Goal: Task Accomplishment & Management: Use online tool/utility

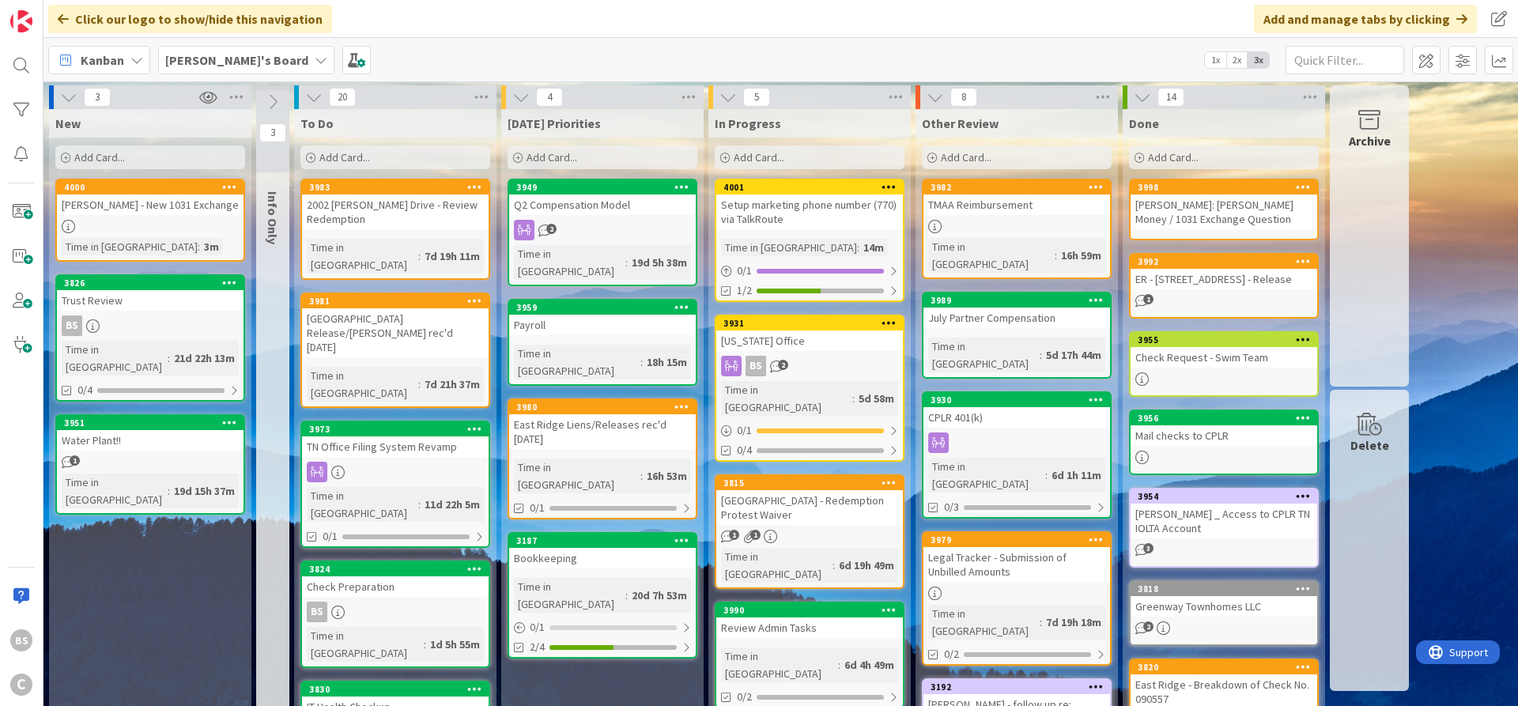
click at [199, 60] on b "[PERSON_NAME]'s Board" at bounding box center [236, 60] width 143 height 16
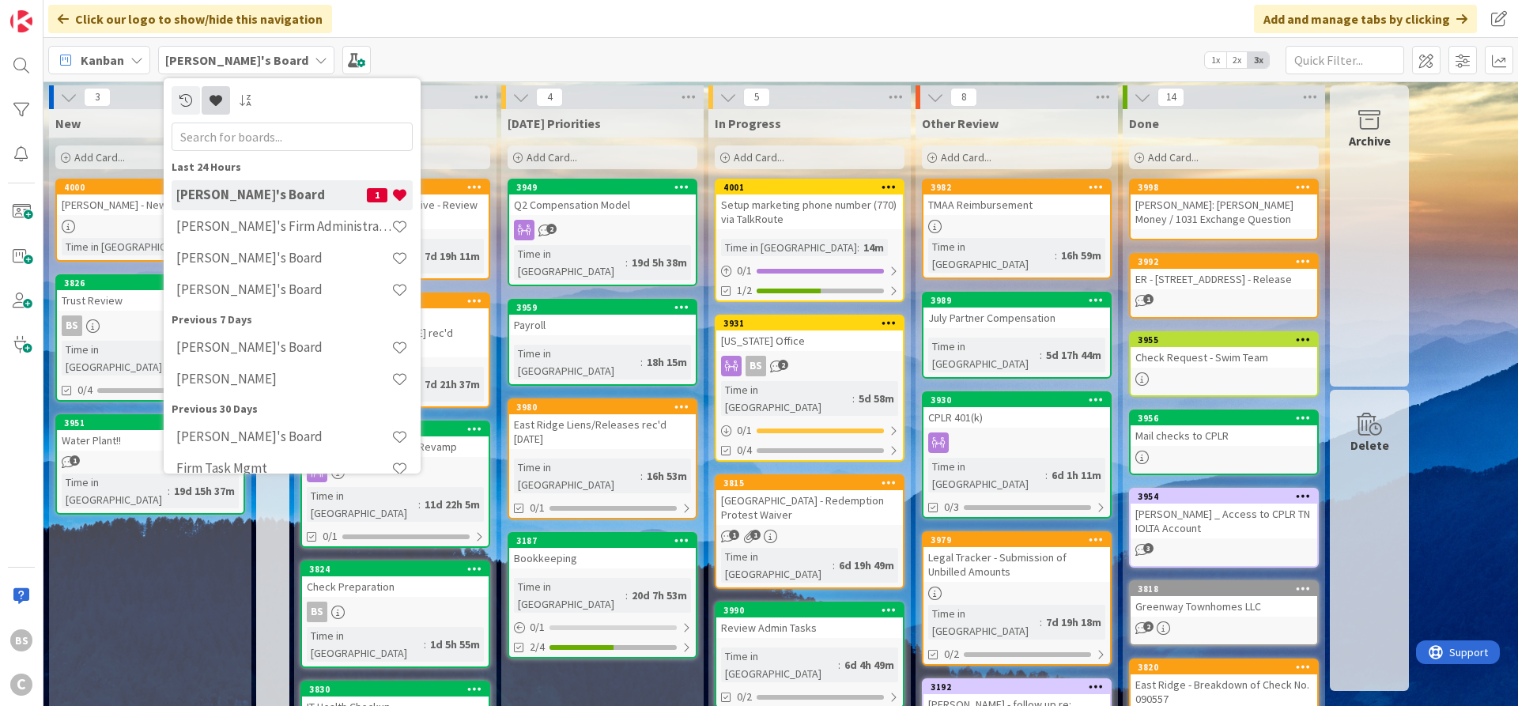
scroll to position [20, 0]
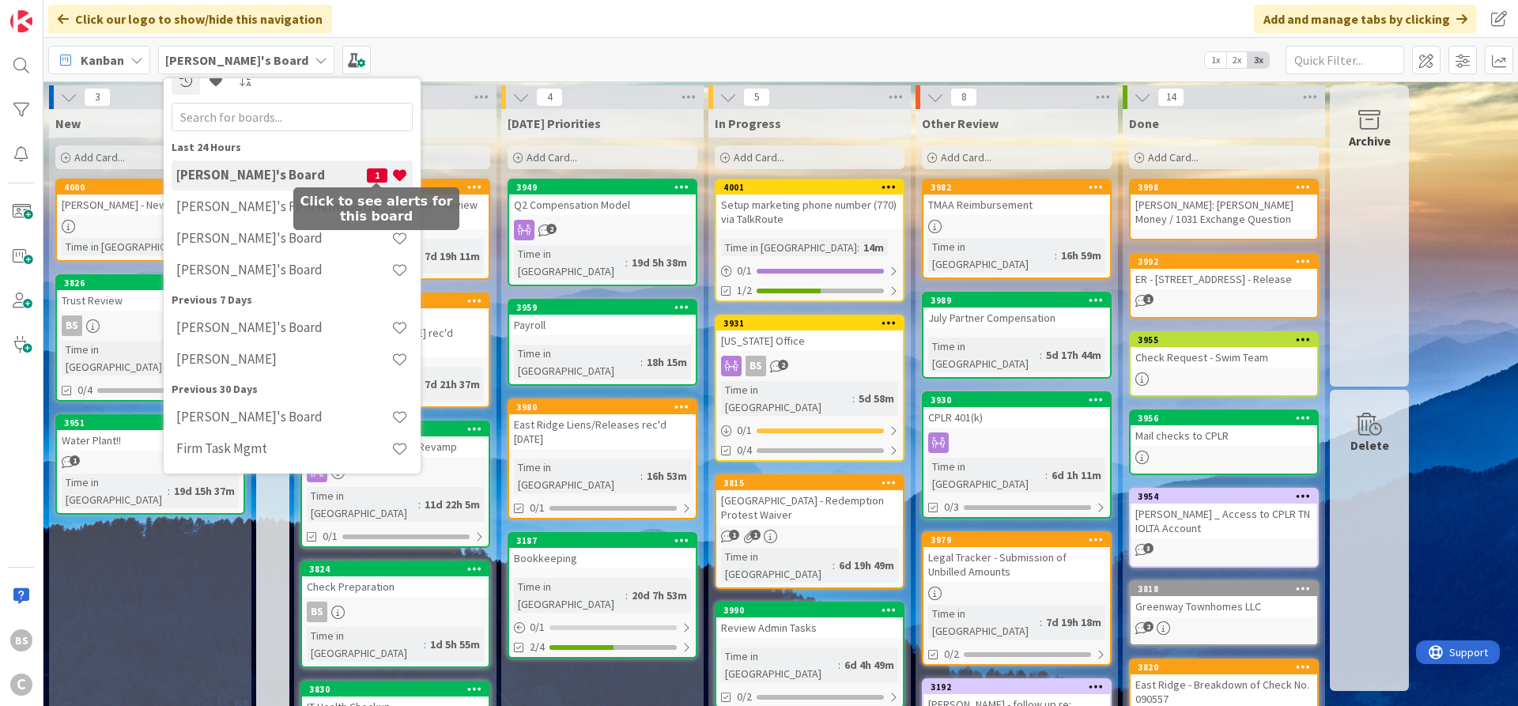
click at [376, 177] on span "1" at bounding box center [377, 175] width 21 height 14
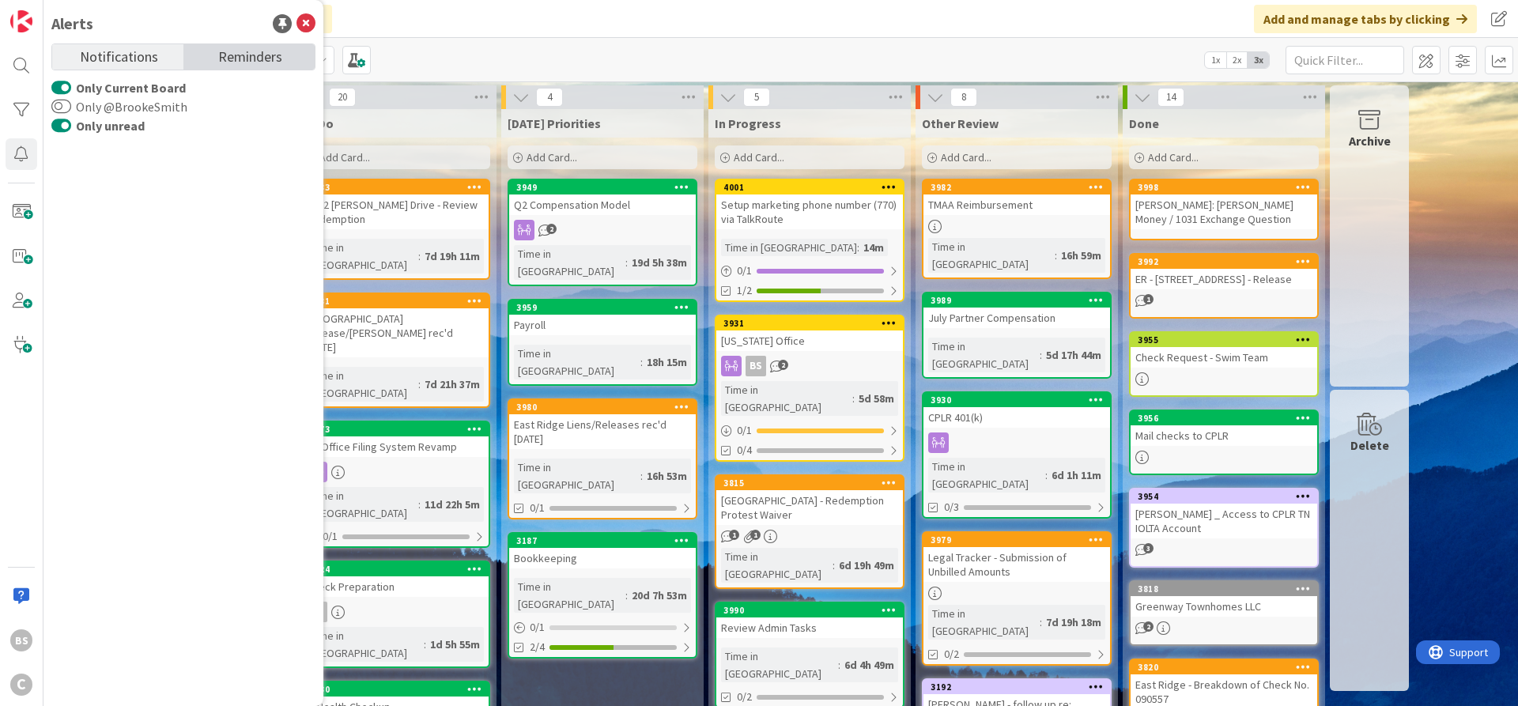
click at [228, 51] on span "Reminders" at bounding box center [250, 55] width 64 height 22
click at [129, 53] on span "Notifications" at bounding box center [119, 55] width 78 height 22
click at [65, 108] on button "Only @BrookeSmith" at bounding box center [61, 107] width 20 height 16
click at [60, 128] on button "Only unread" at bounding box center [61, 126] width 20 height 16
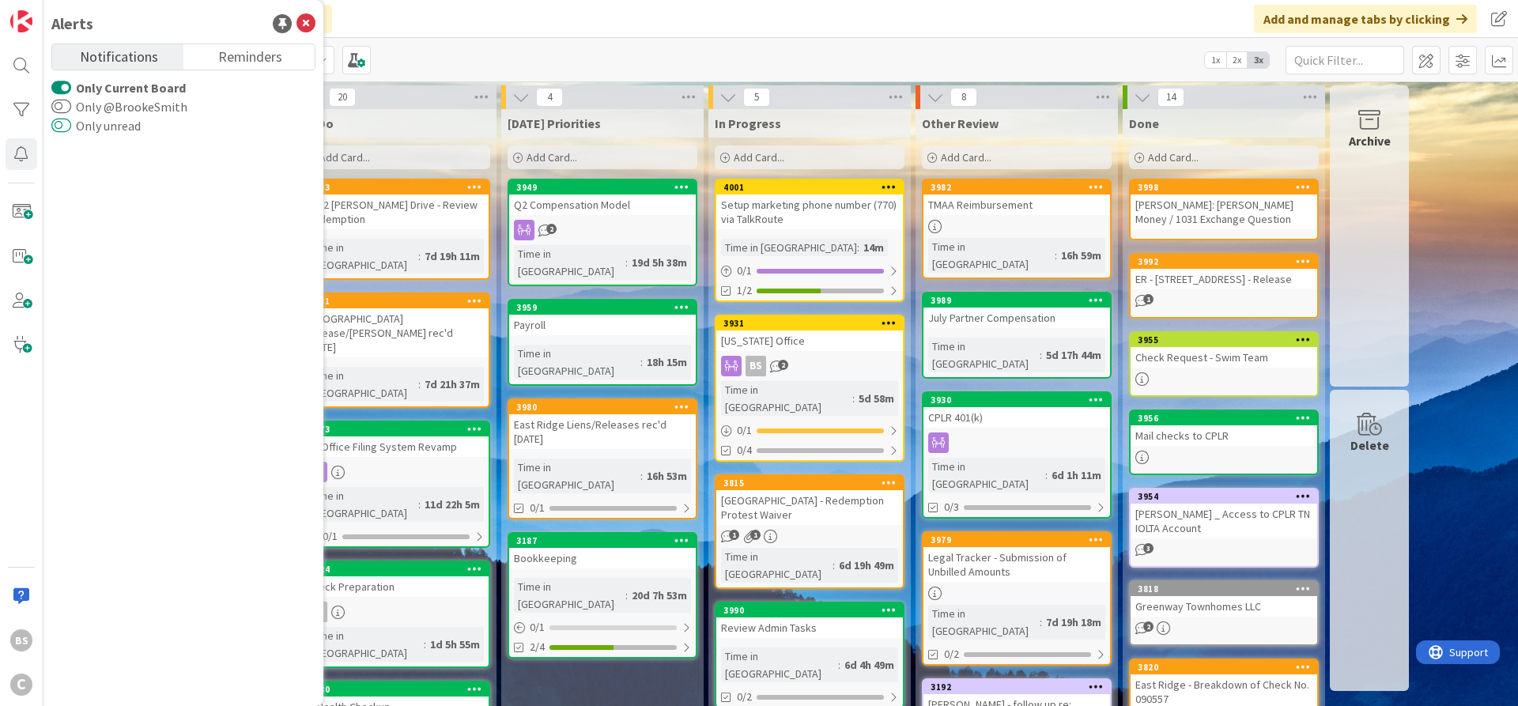
click at [60, 128] on button "Only unread" at bounding box center [61, 126] width 20 height 16
click at [66, 89] on button "Only Current Board" at bounding box center [61, 88] width 20 height 16
click at [301, 25] on icon at bounding box center [305, 23] width 19 height 19
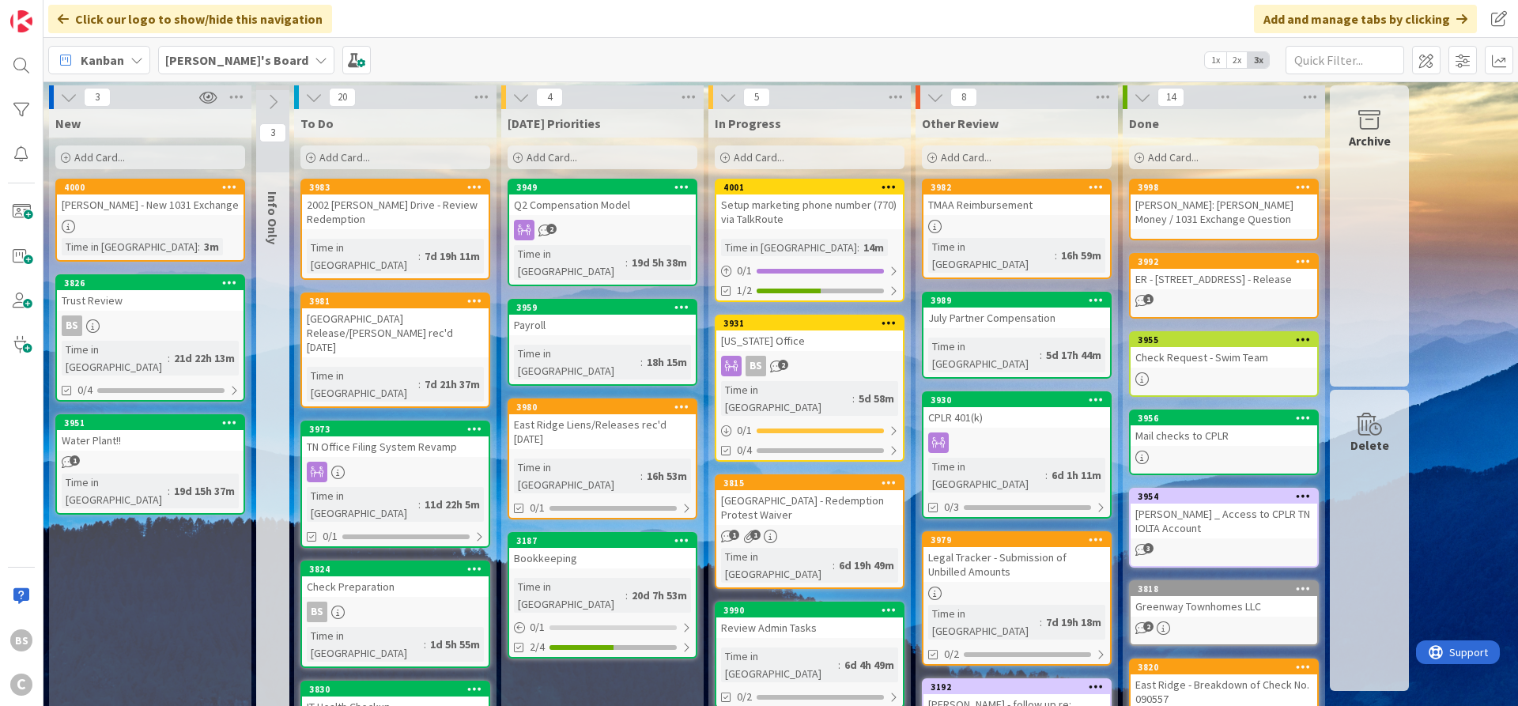
click at [217, 58] on b "[PERSON_NAME]'s Board" at bounding box center [236, 60] width 143 height 16
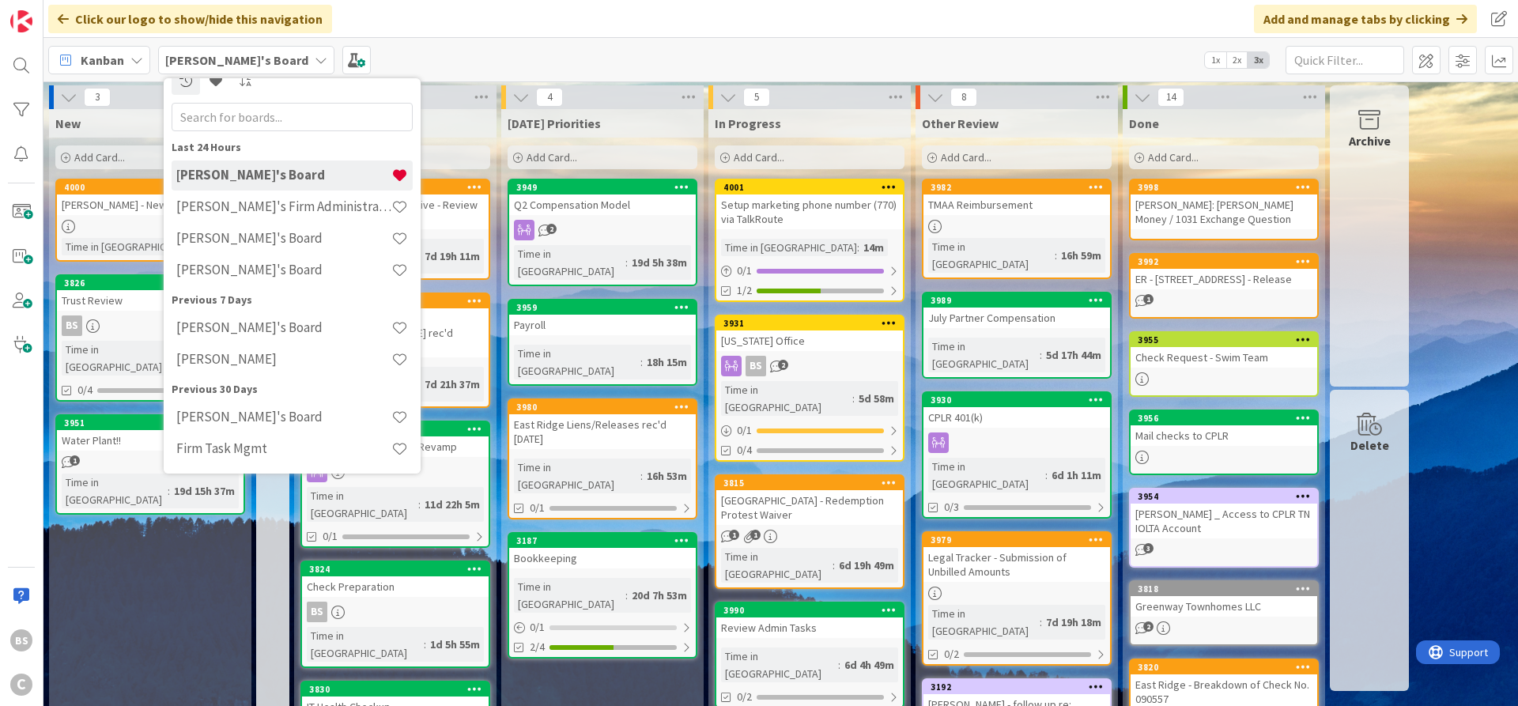
click at [583, 59] on div "[PERSON_NAME]'s Board Last 24 Hours [PERSON_NAME]'s Board [PERSON_NAME]'s Firm …" at bounding box center [780, 59] width 1474 height 43
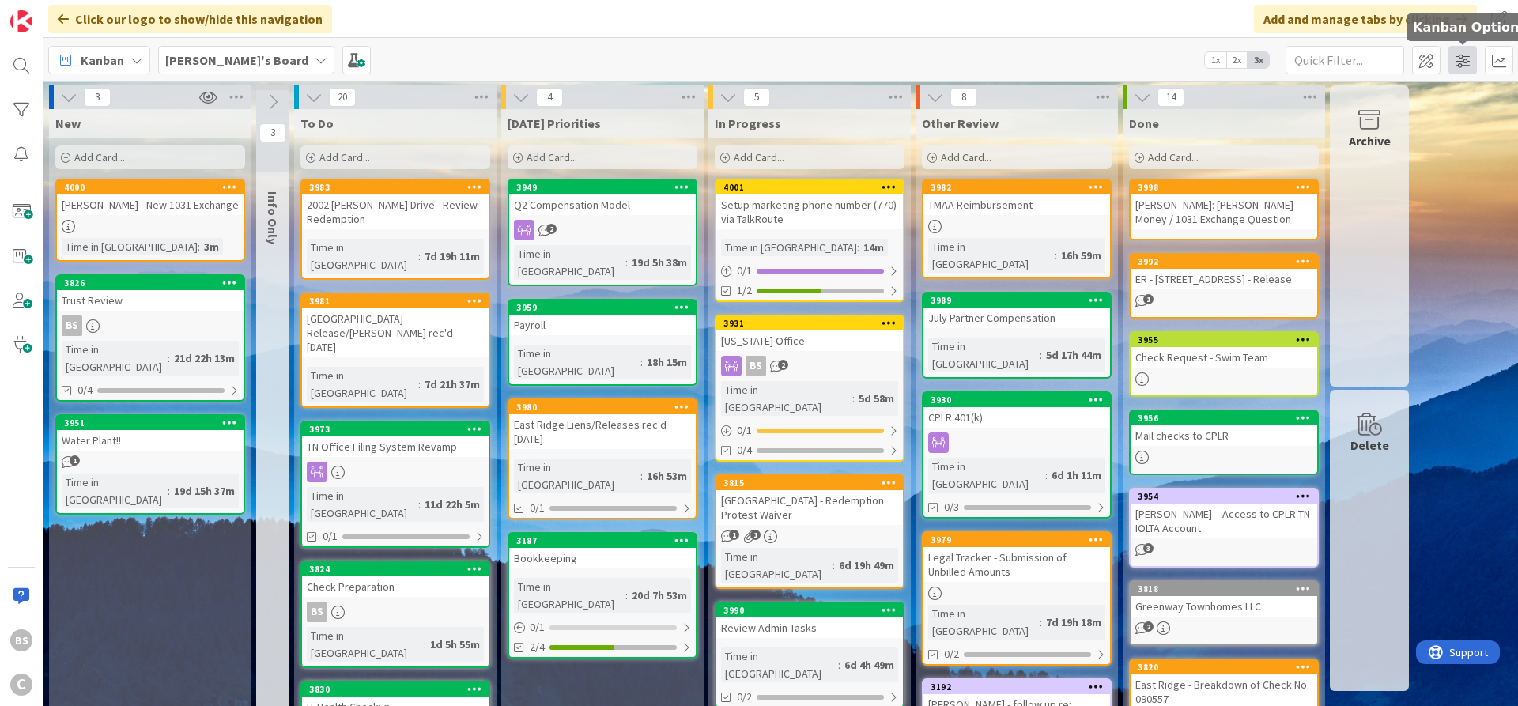
click at [1462, 62] on span at bounding box center [1462, 60] width 28 height 28
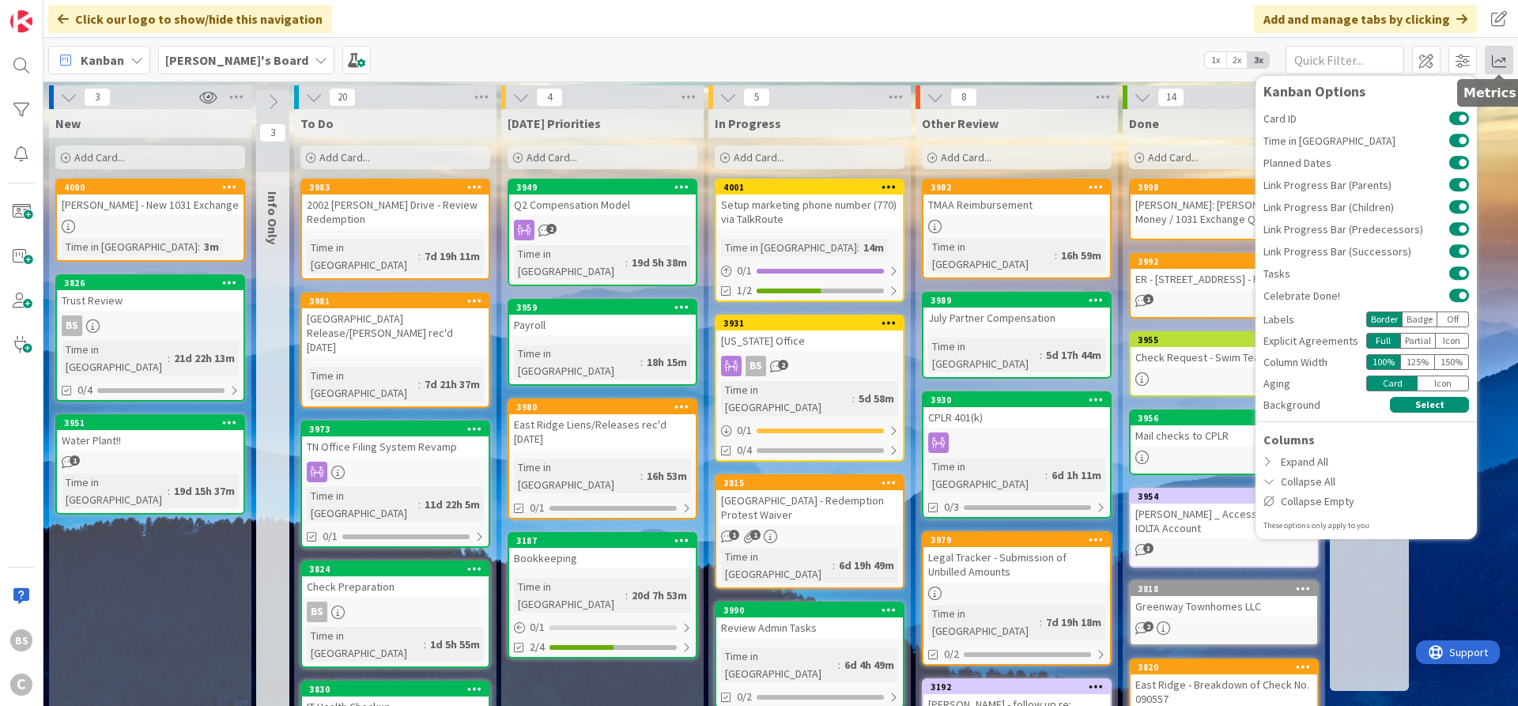
click at [1503, 61] on span at bounding box center [1498, 60] width 28 height 28
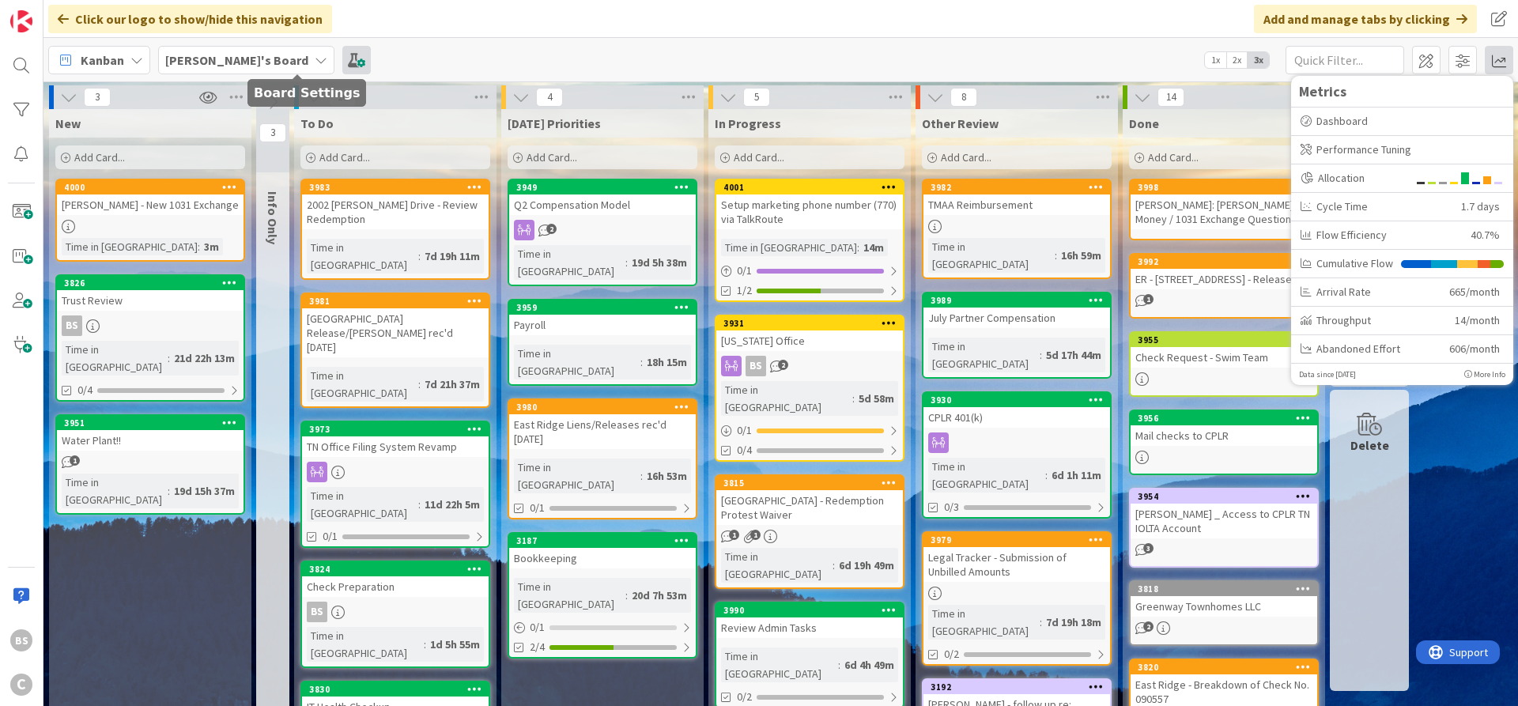
click at [342, 55] on span at bounding box center [356, 60] width 28 height 28
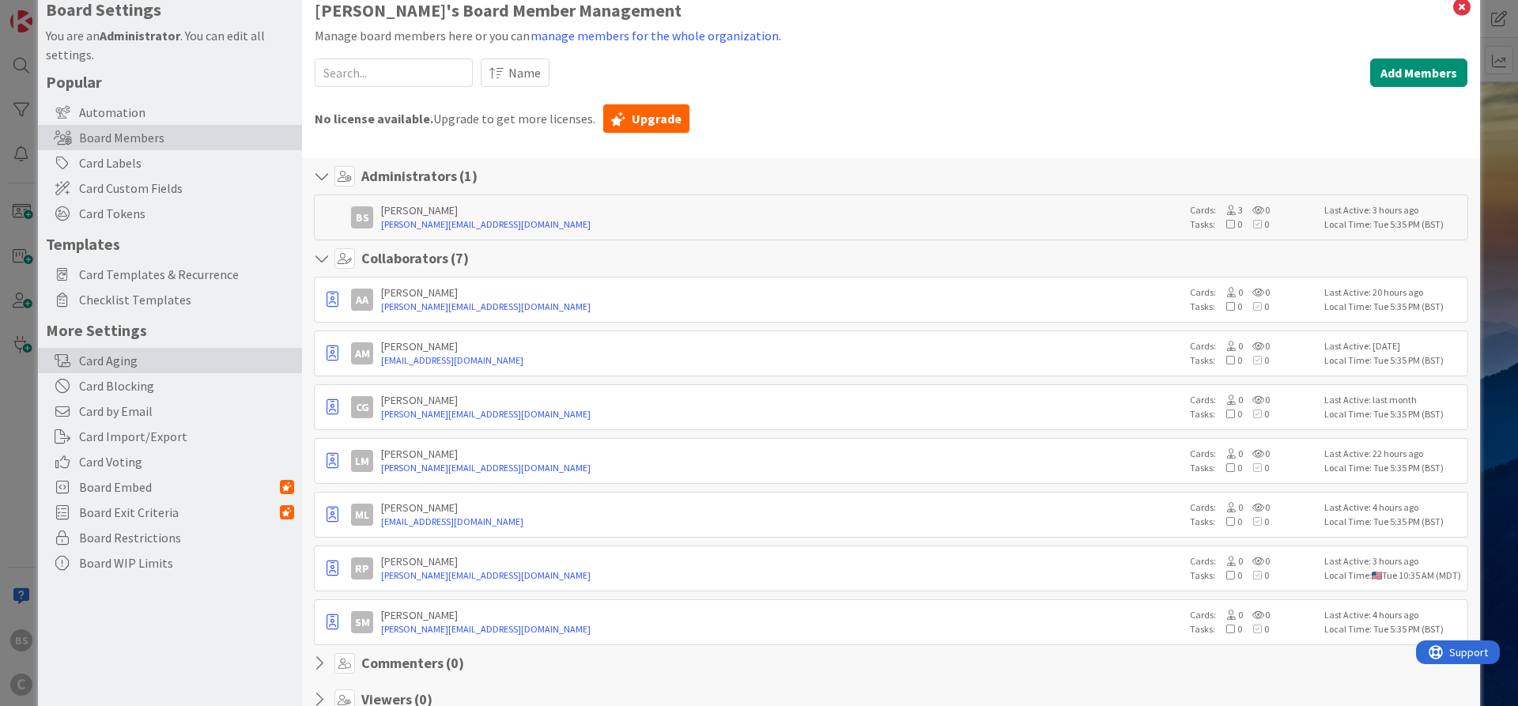
scroll to position [0, 0]
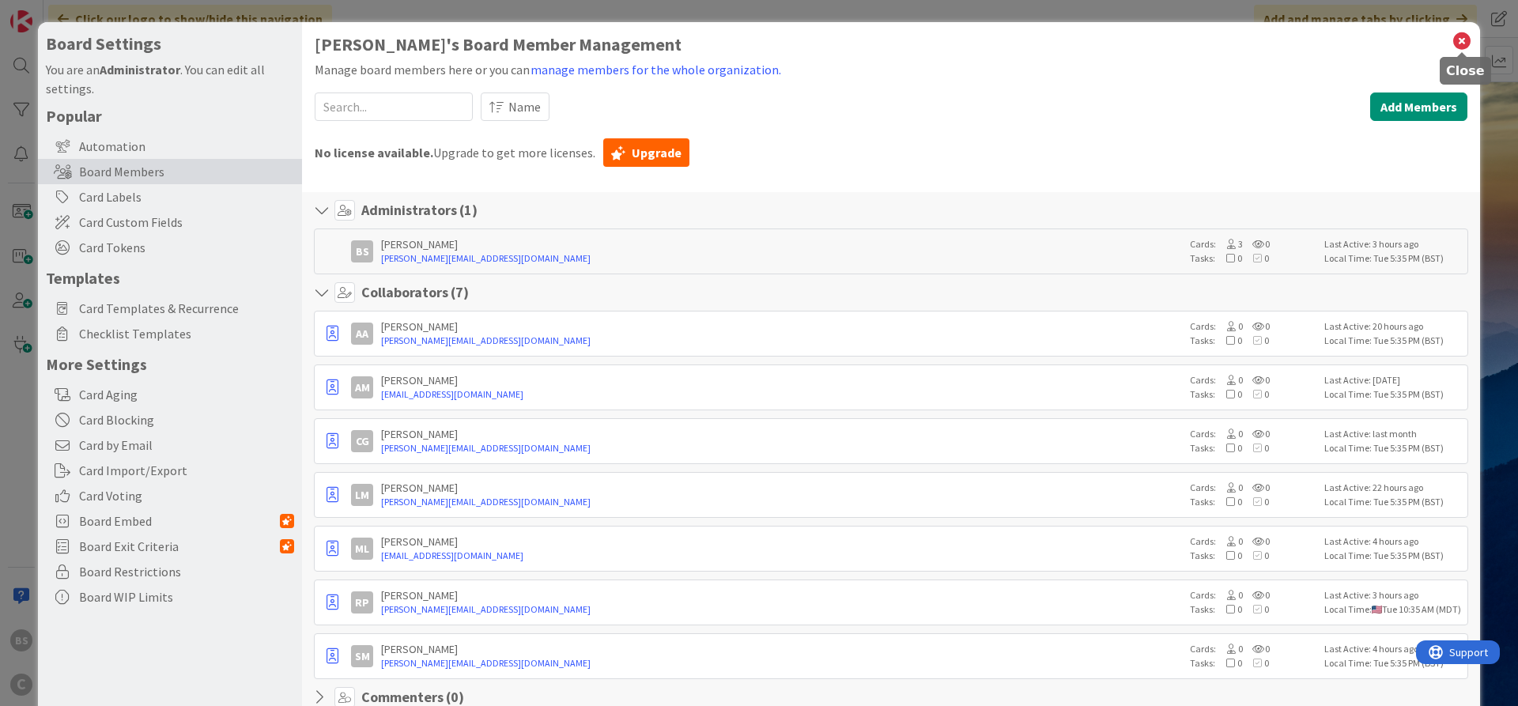
click at [1466, 32] on icon at bounding box center [1461, 41] width 21 height 22
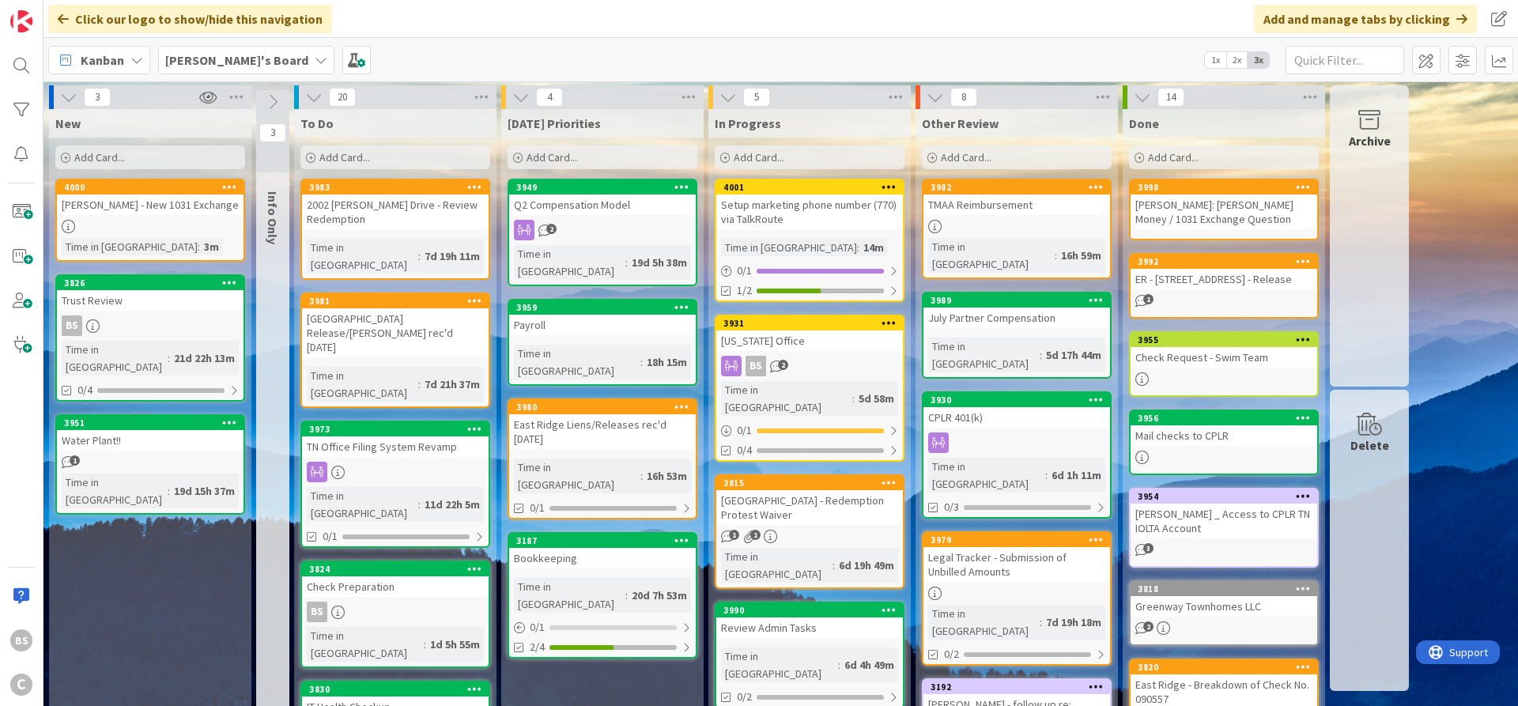
click at [118, 60] on span "Kanban" at bounding box center [102, 60] width 43 height 19
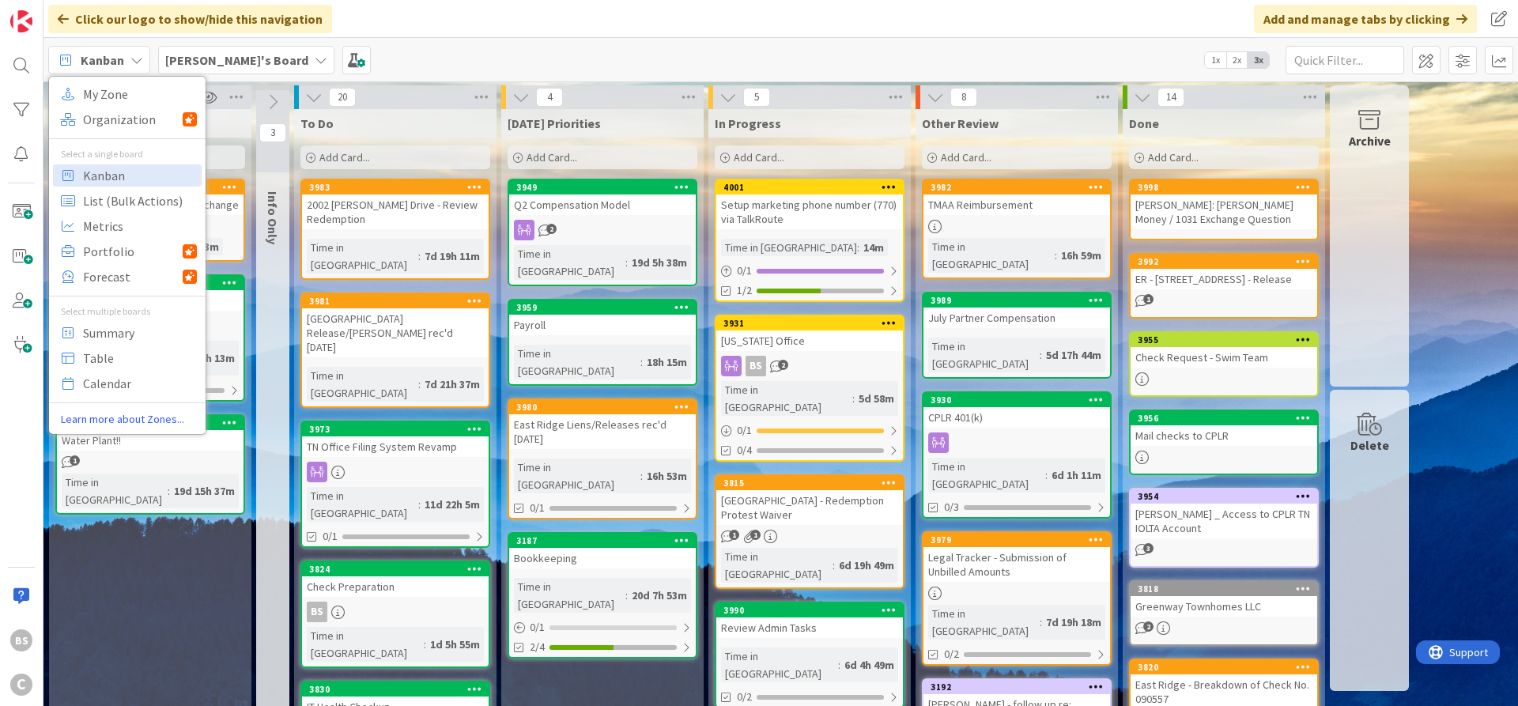
click at [118, 60] on span "Kanban" at bounding box center [102, 60] width 43 height 19
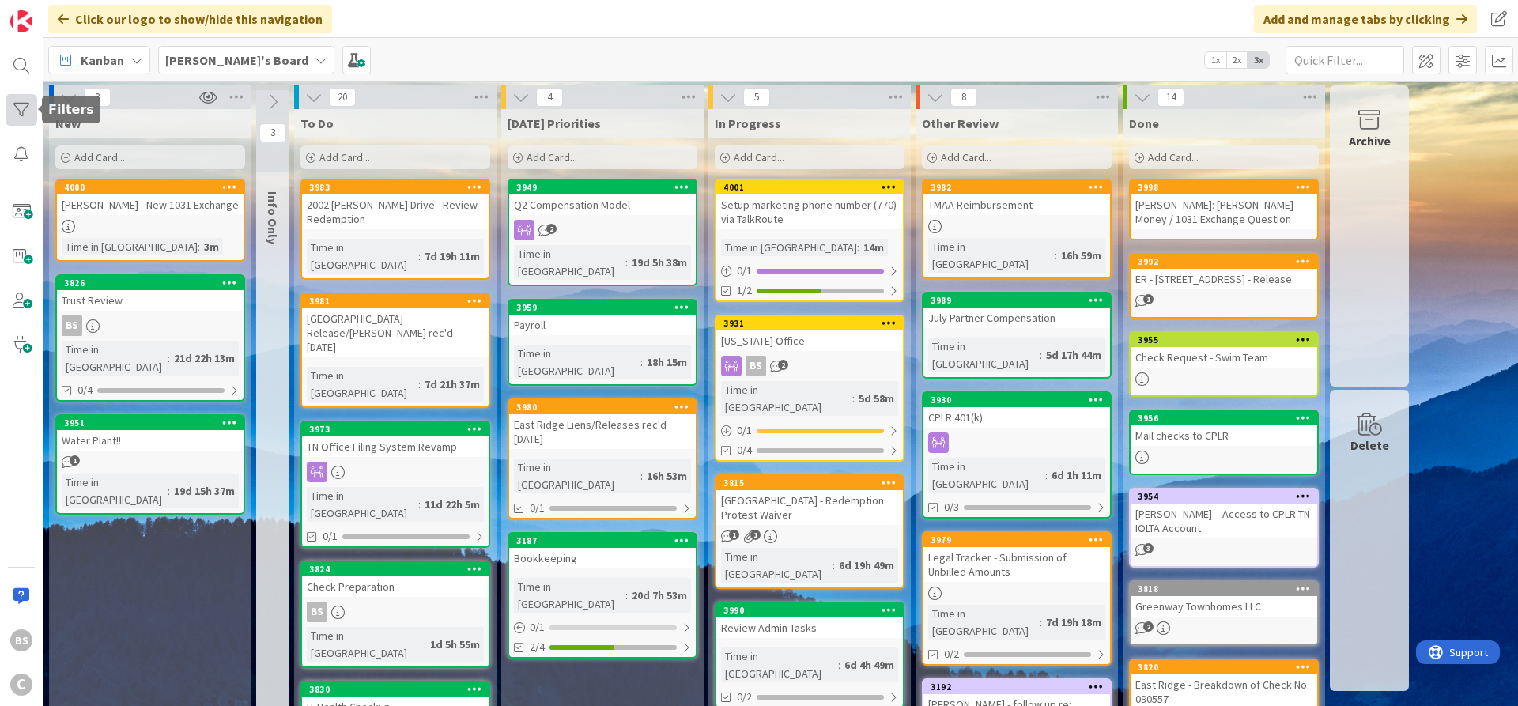
click at [26, 110] on div at bounding box center [22, 110] width 32 height 32
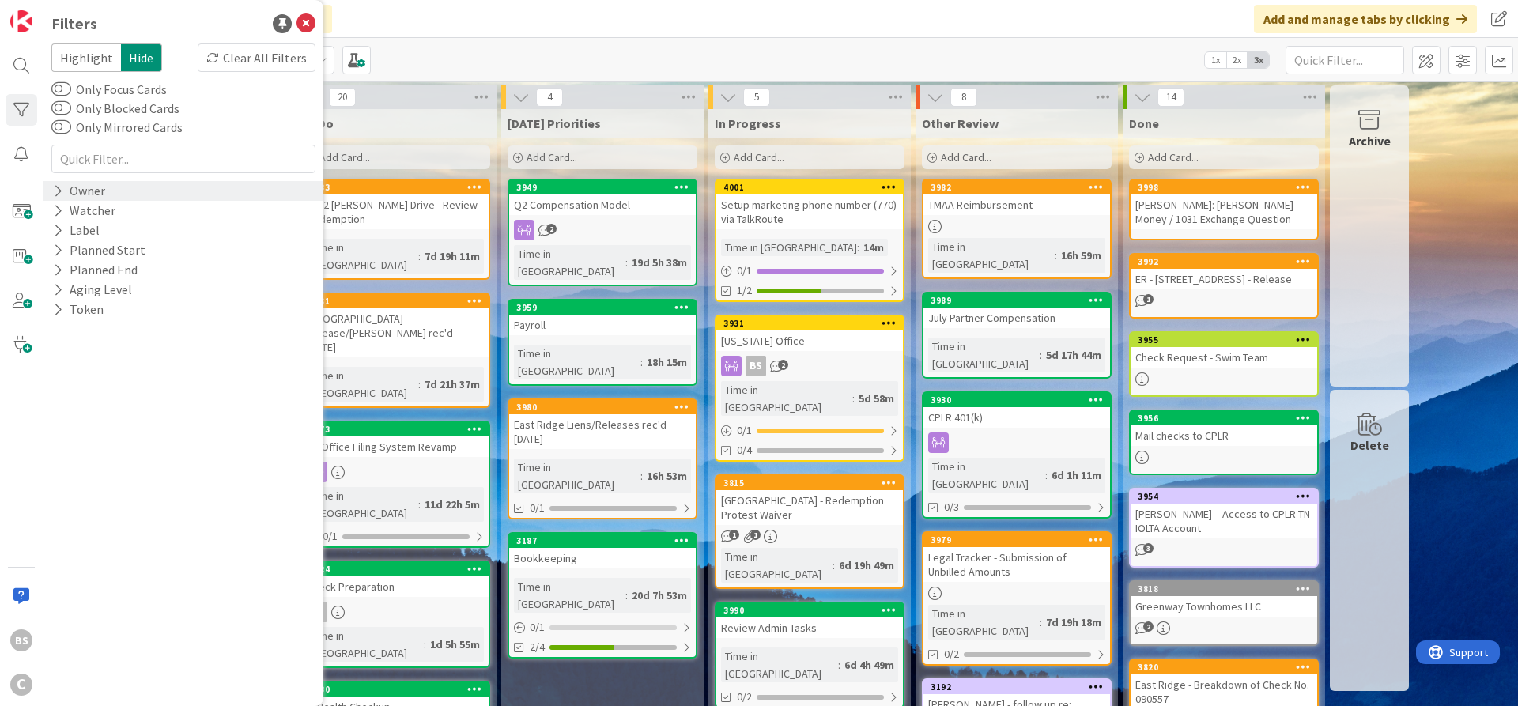
click at [60, 190] on icon at bounding box center [58, 190] width 10 height 13
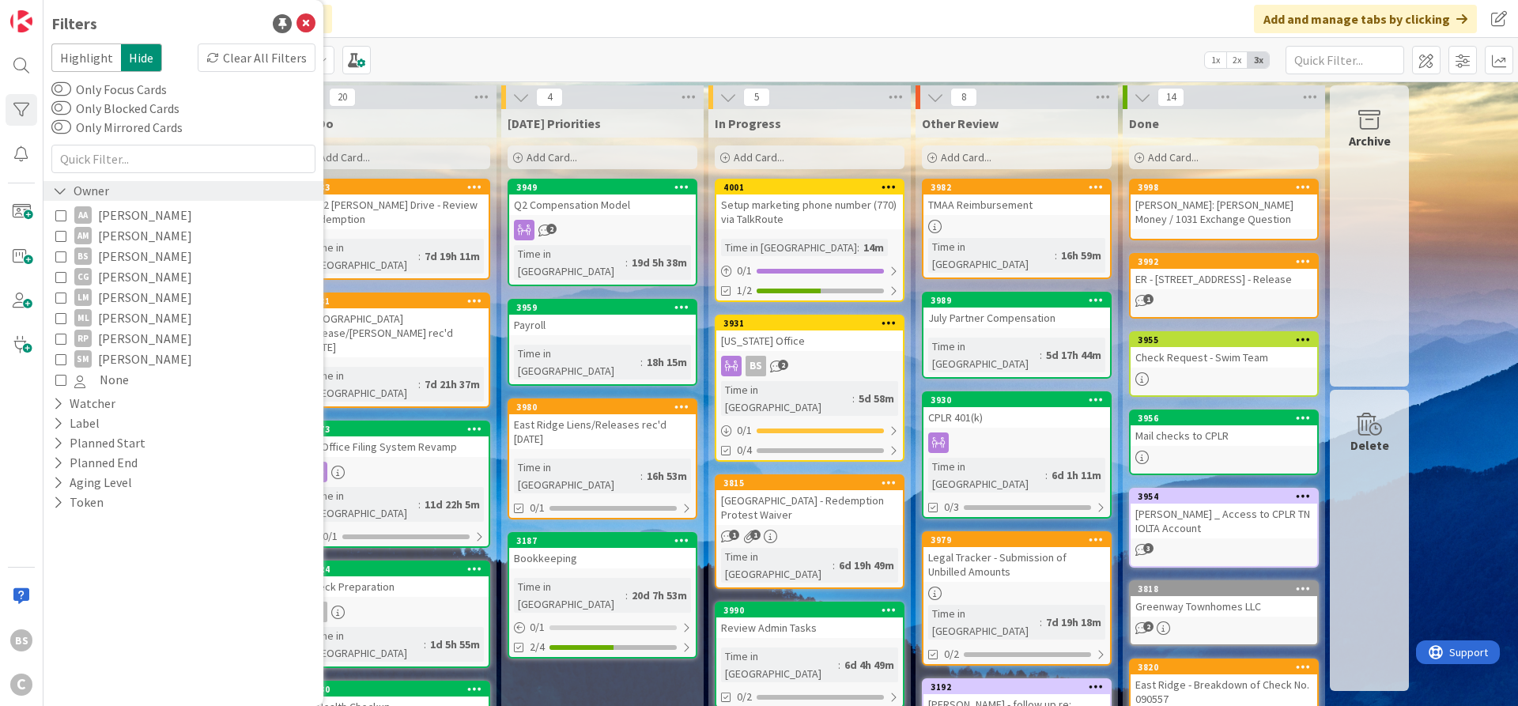
click at [60, 190] on icon at bounding box center [60, 190] width 14 height 13
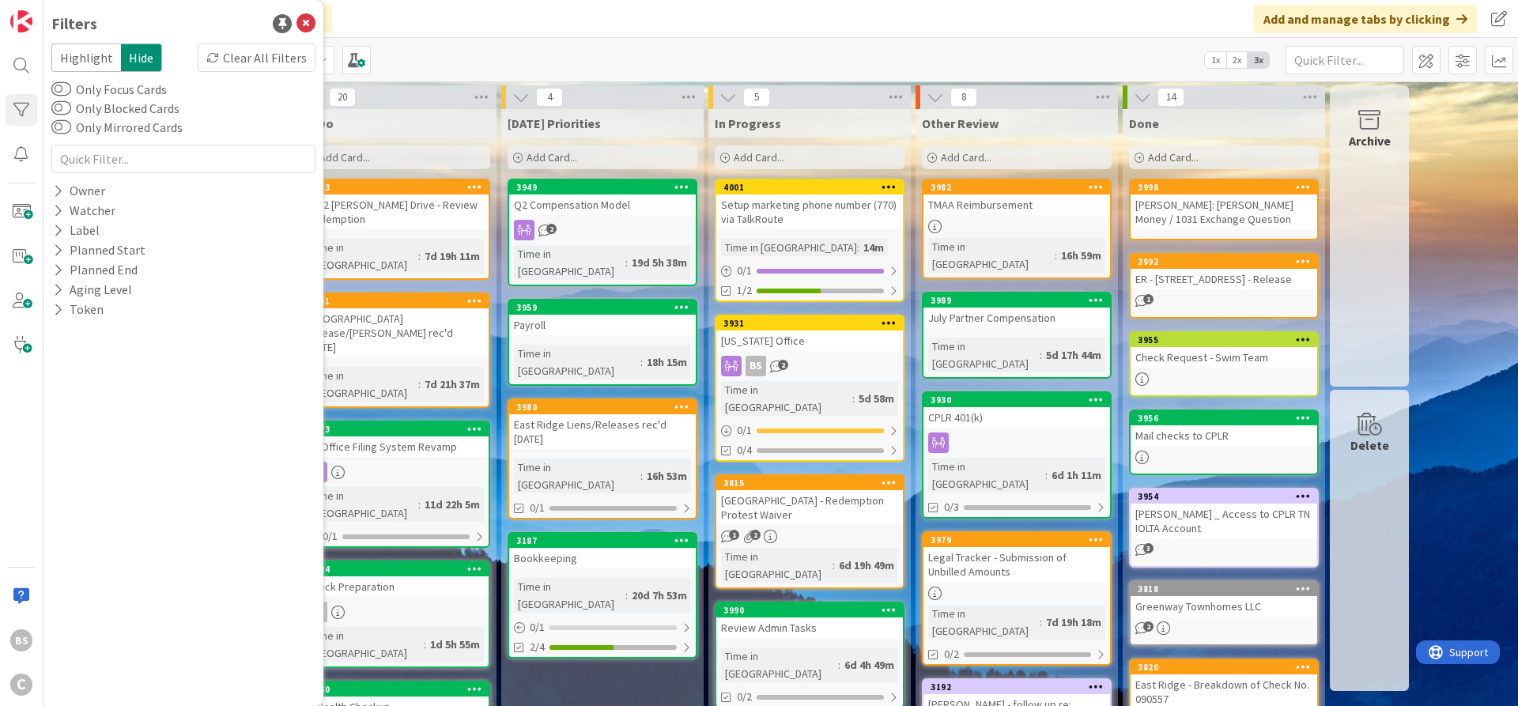
click at [89, 47] on span "Highlight" at bounding box center [86, 57] width 70 height 28
click at [141, 58] on span "Hide" at bounding box center [141, 57] width 41 height 28
click at [28, 164] on div at bounding box center [22, 154] width 32 height 32
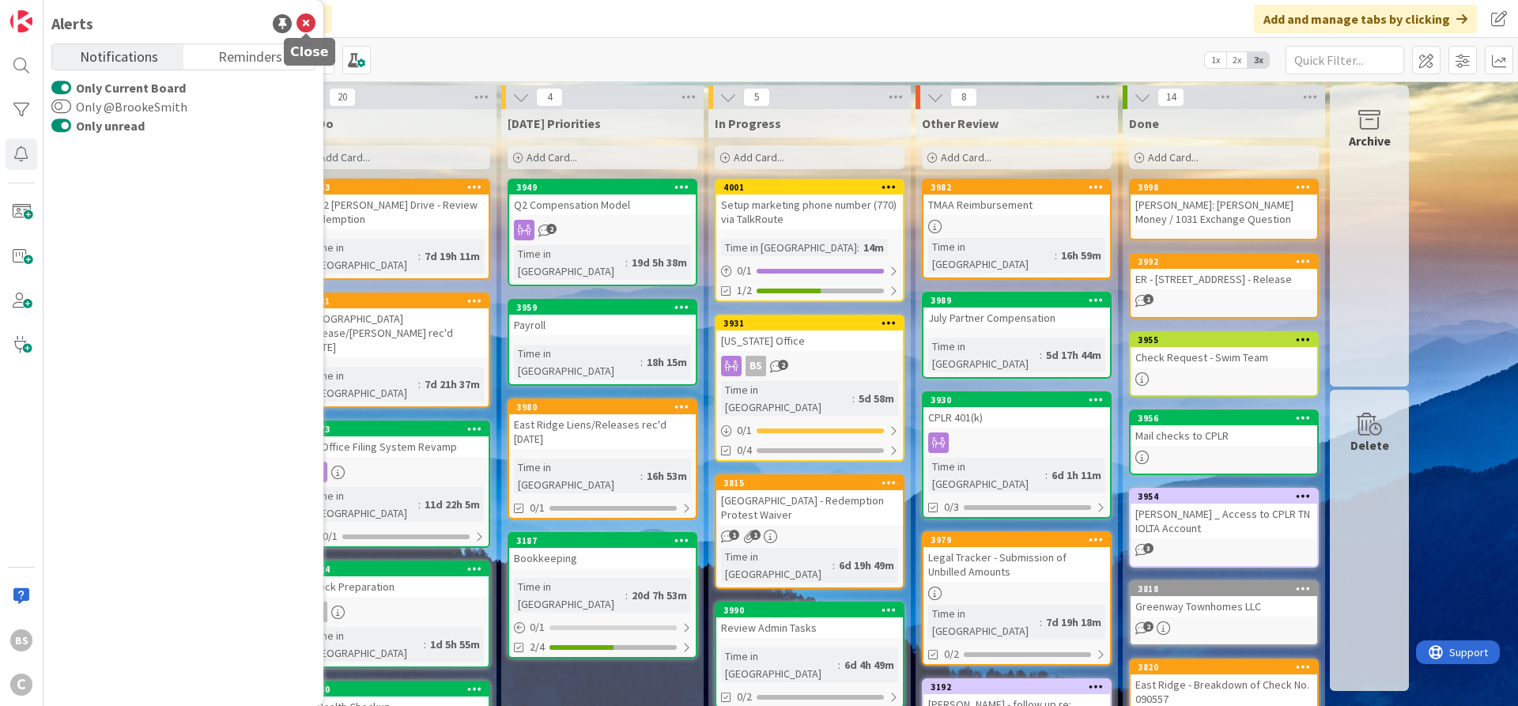
click at [307, 18] on icon at bounding box center [305, 23] width 19 height 19
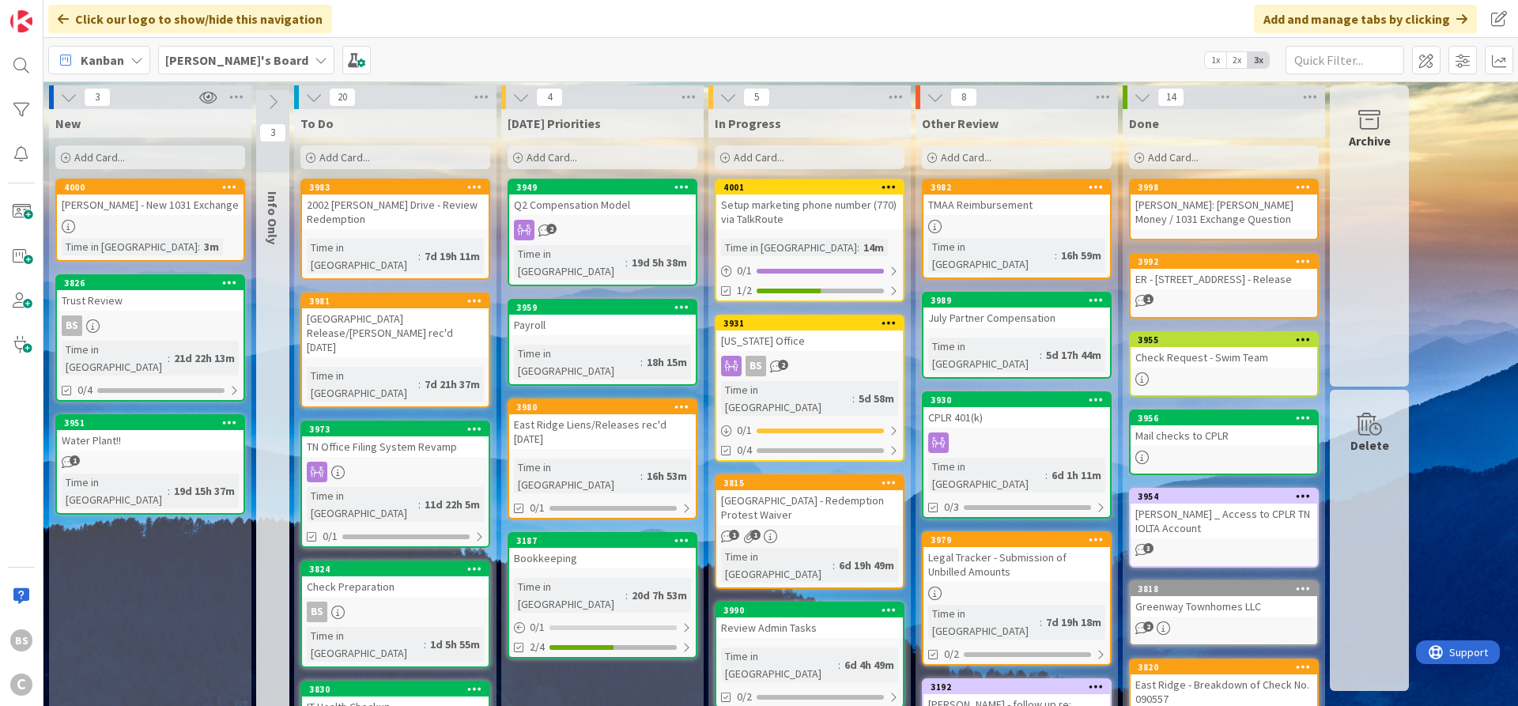
click at [519, 156] on icon at bounding box center [517, 157] width 9 height 9
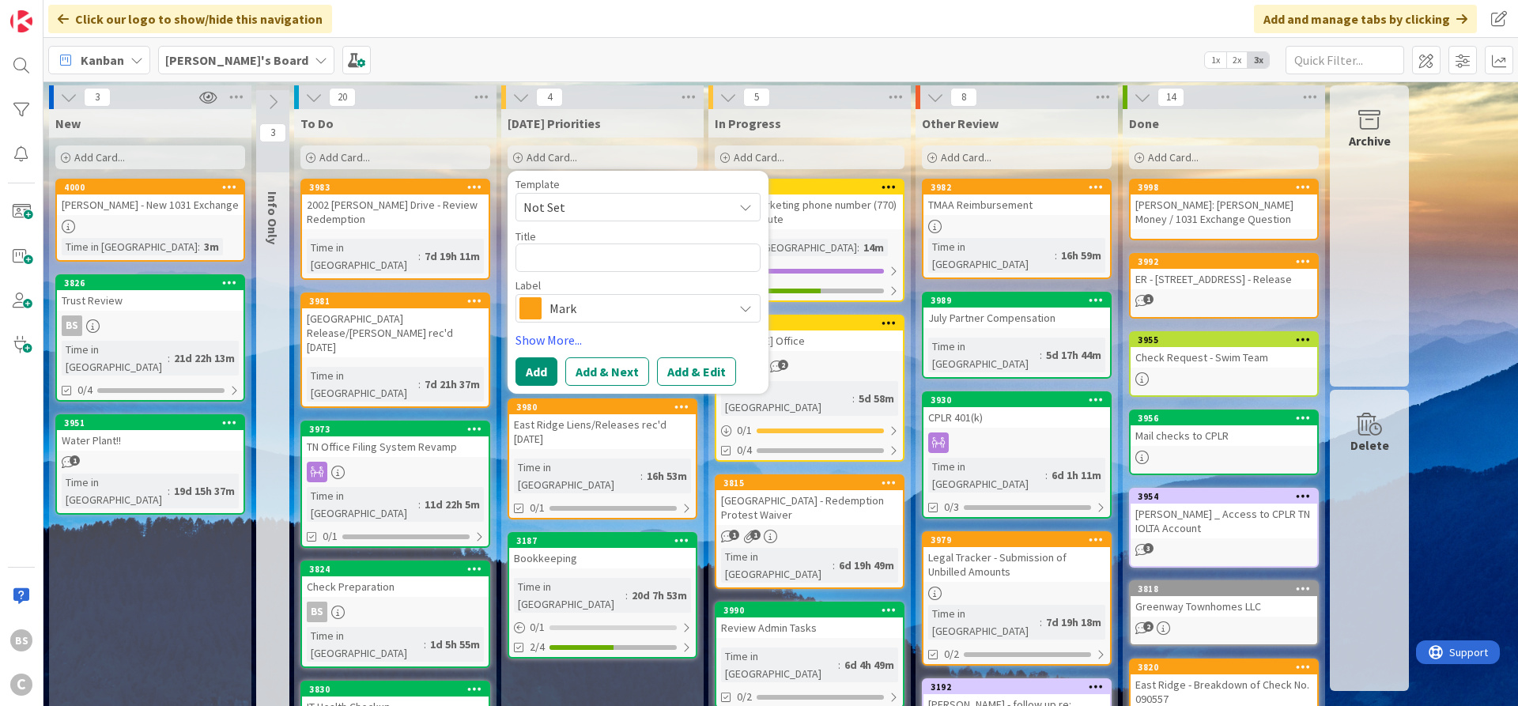
click at [601, 312] on span "Mark" at bounding box center [636, 308] width 175 height 22
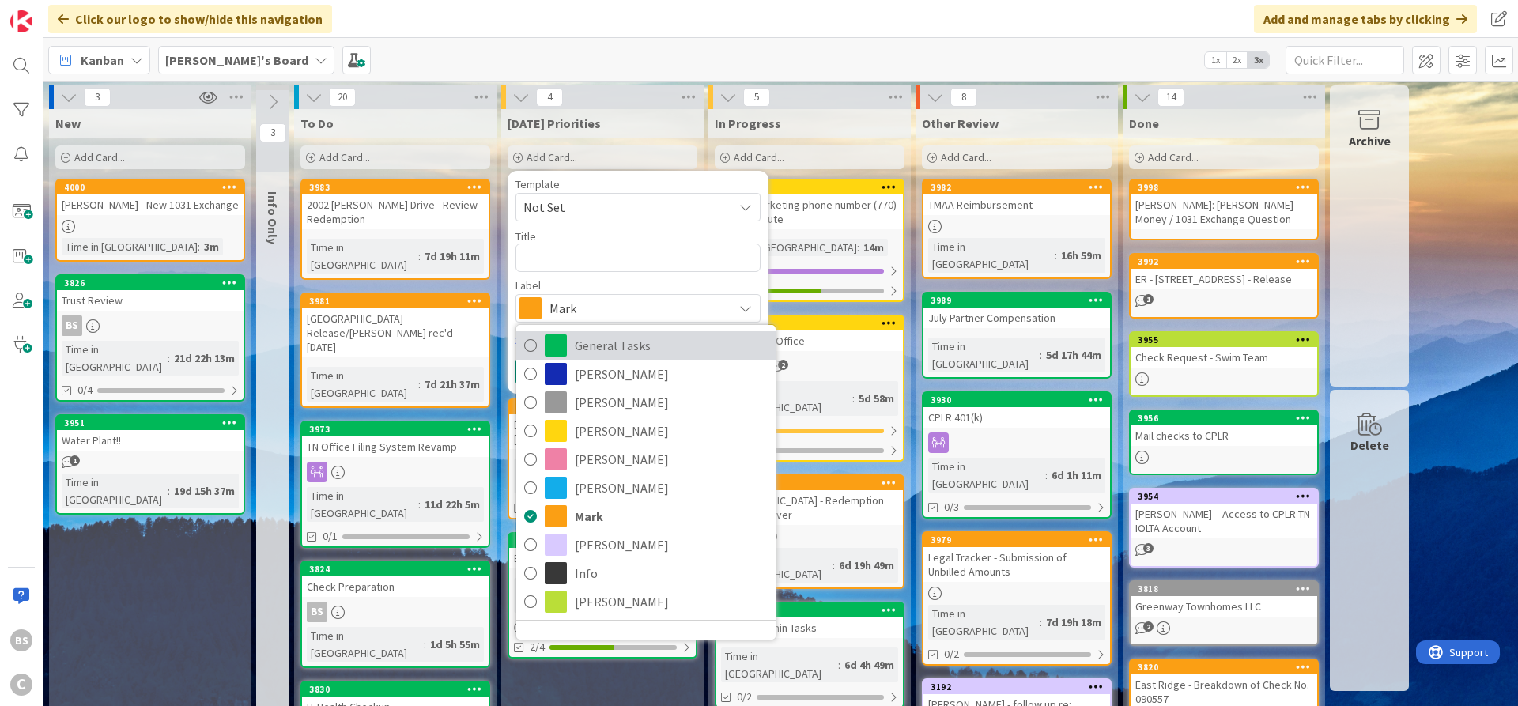
click at [571, 353] on link "General Tasks" at bounding box center [645, 345] width 259 height 28
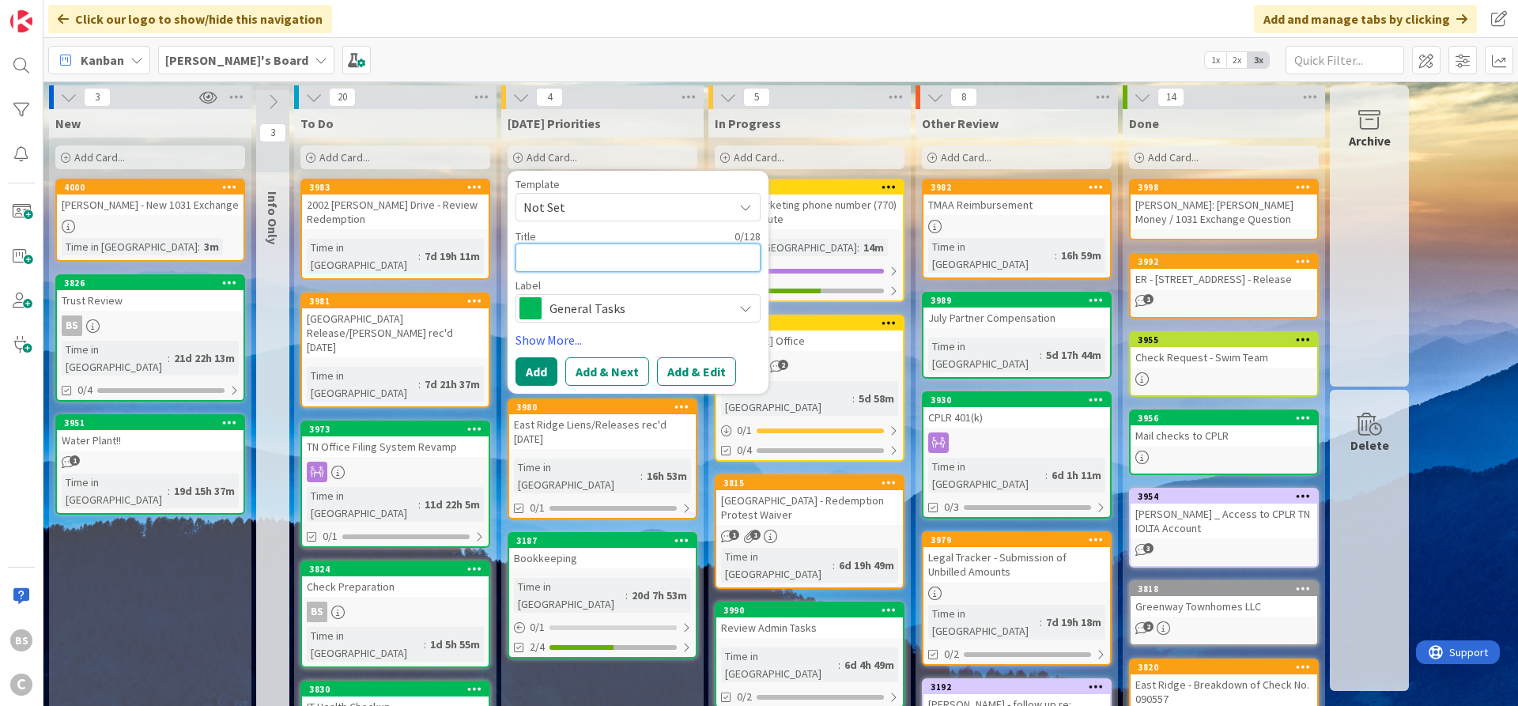
click at [576, 253] on textarea at bounding box center [637, 257] width 245 height 28
type textarea "x"
type textarea "C"
type textarea "x"
type textarea "Ca"
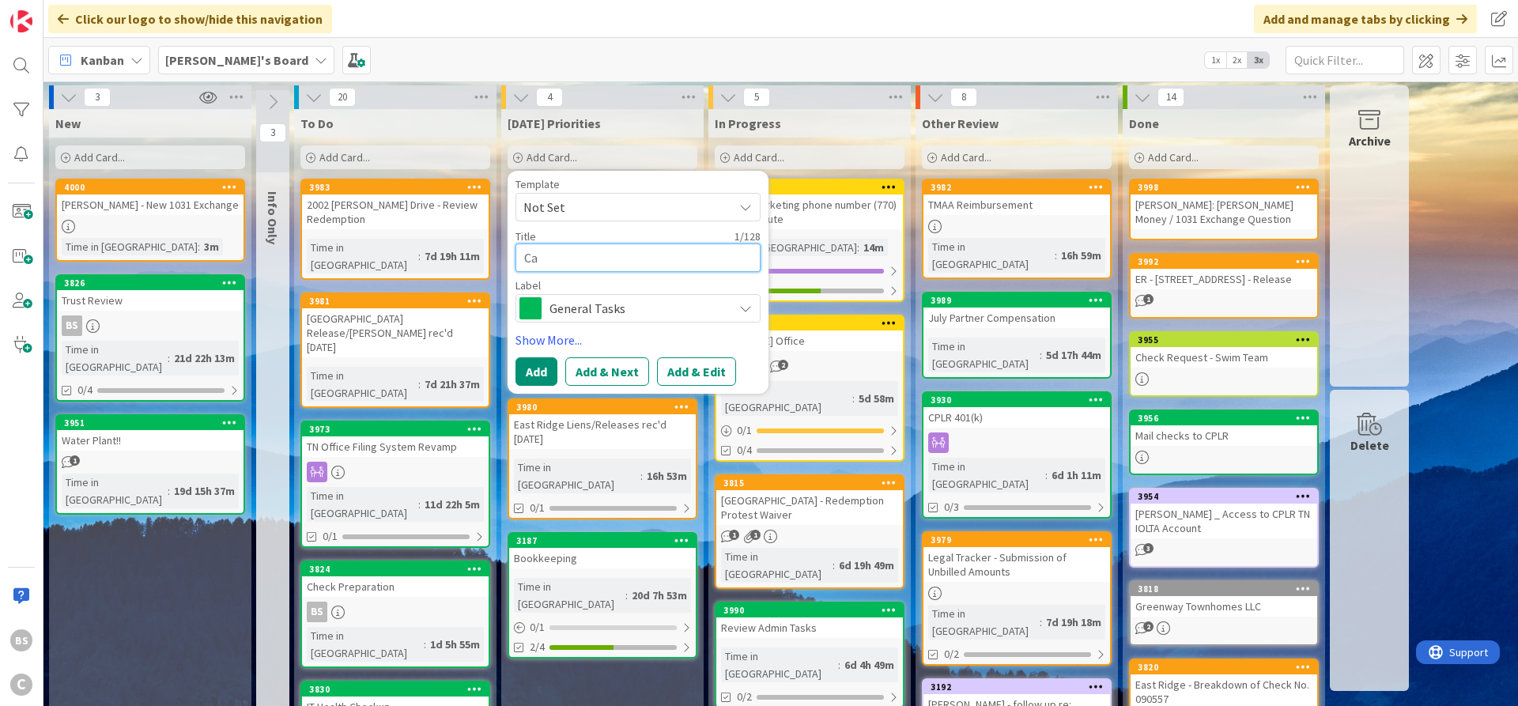
type textarea "x"
type textarea "Cae"
type textarea "x"
type textarea "Cael"
type textarea "x"
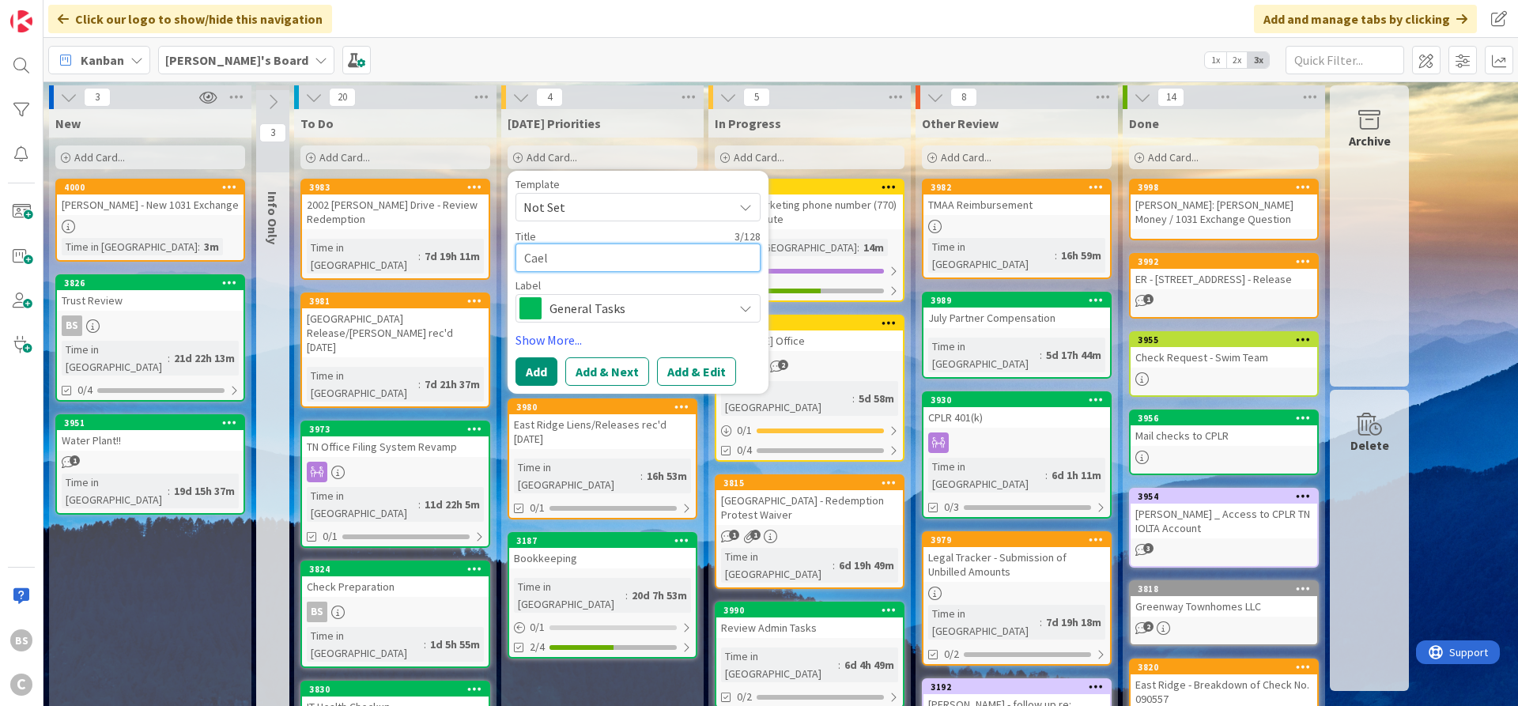
type textarea "Cae"
type textarea "x"
type textarea "Ca"
type textarea "x"
type textarea "C"
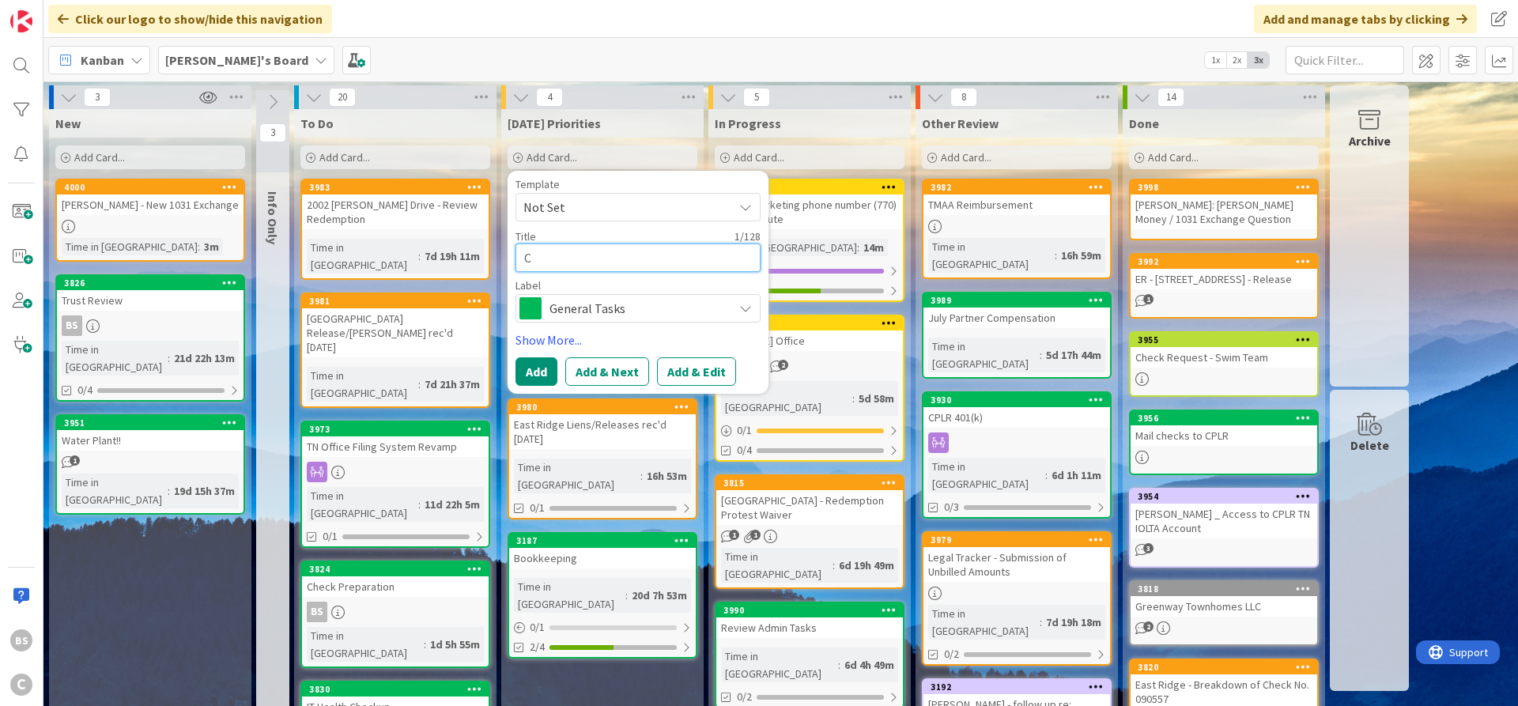
type textarea "x"
type textarea "Cl"
type textarea "x"
type textarea "Cli"
type textarea "x"
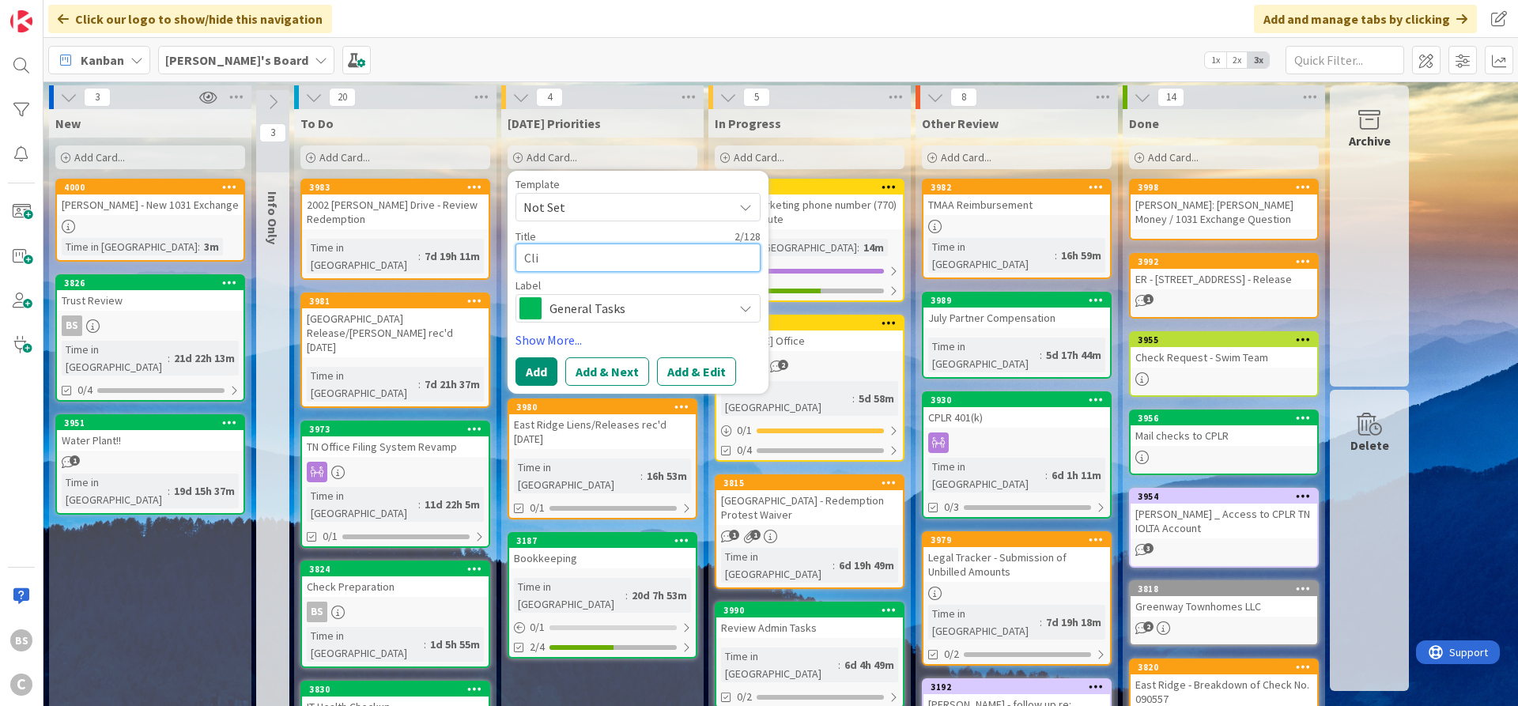
type textarea "Clio"
type textarea "x"
type textarea "Clio"
type textarea "x"
type textarea "Clio C"
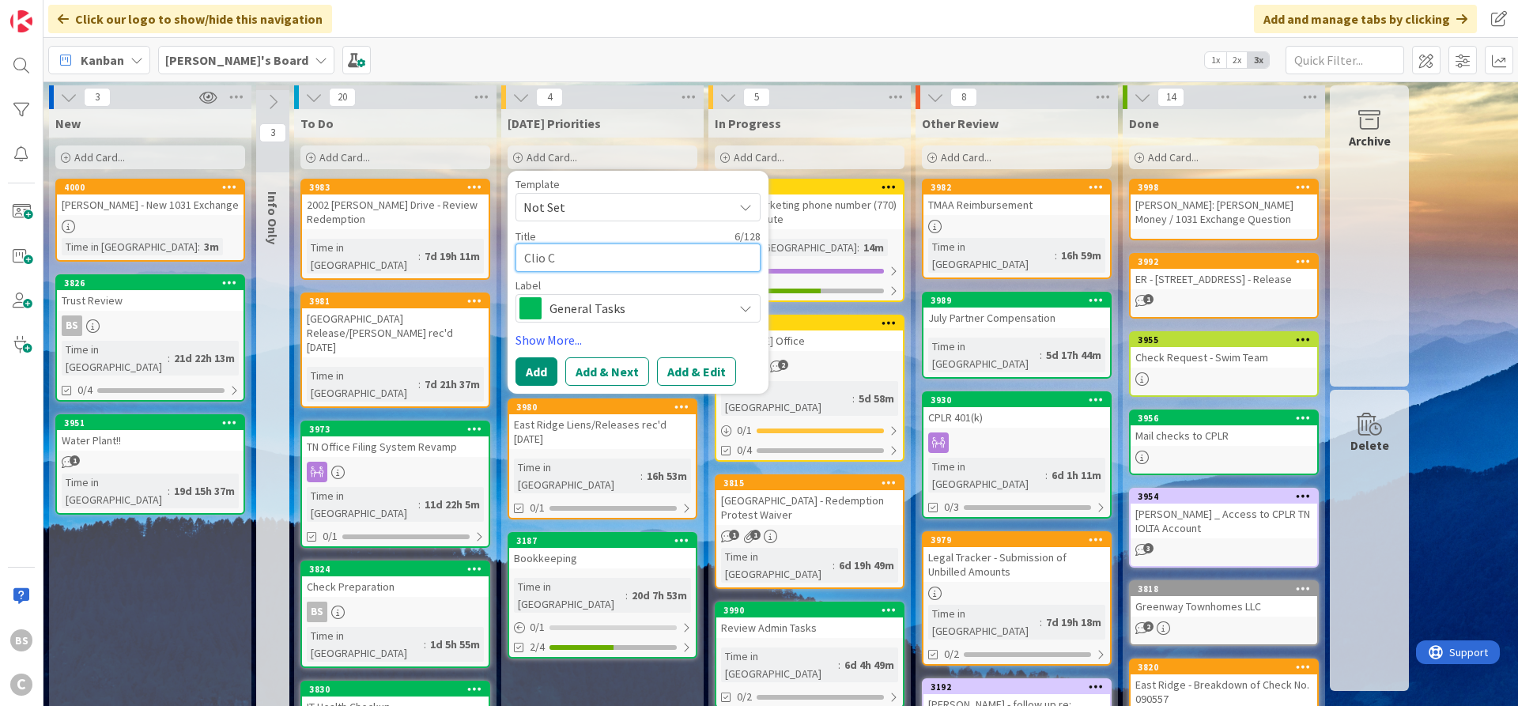
type textarea "x"
type textarea "Clio Ca"
type textarea "x"
type textarea "Clio Cal"
type textarea "x"
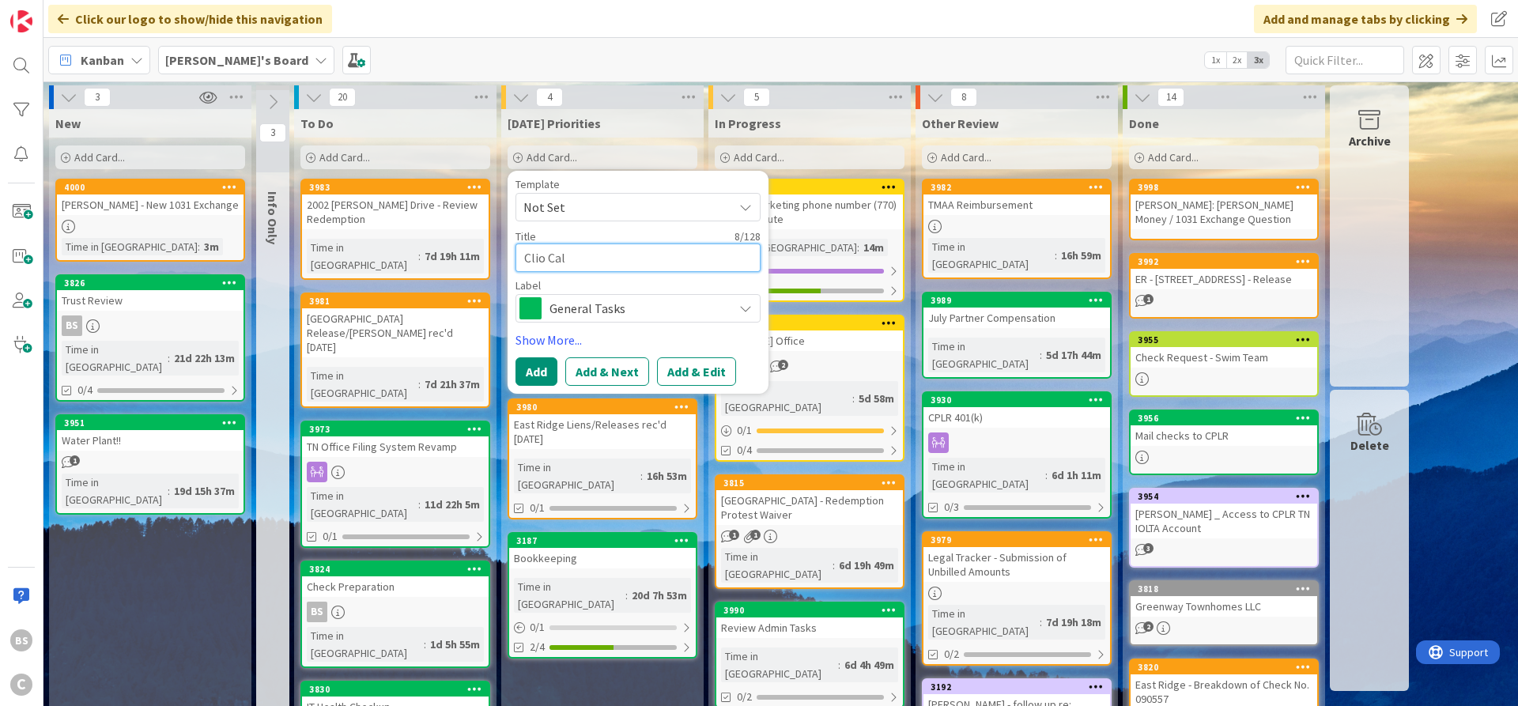
type textarea "Clio Cale"
type textarea "x"
type textarea "[PERSON_NAME]"
type textarea "x"
type textarea "Clio Calend"
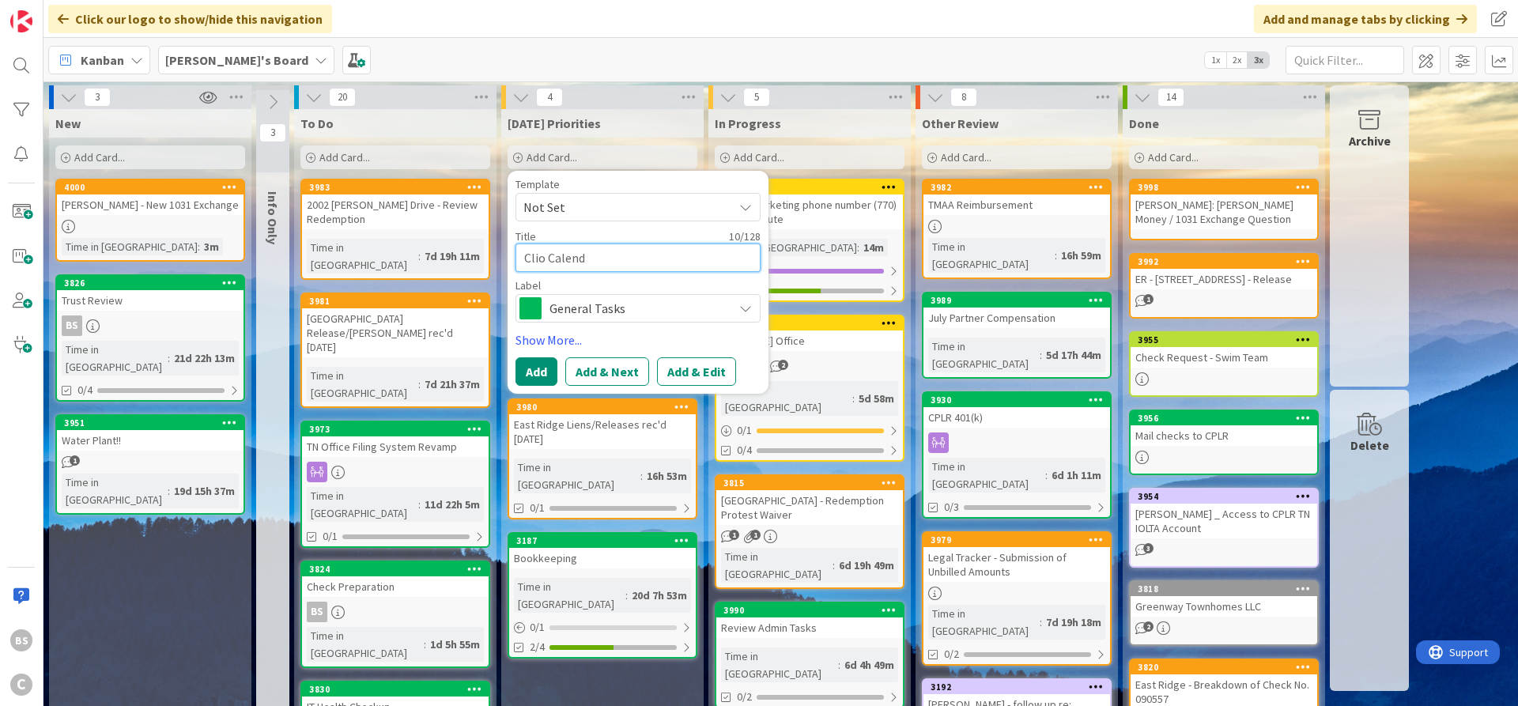
type textarea "x"
type textarea "[PERSON_NAME]"
type textarea "x"
type textarea "Clio Calendar"
type textarea "x"
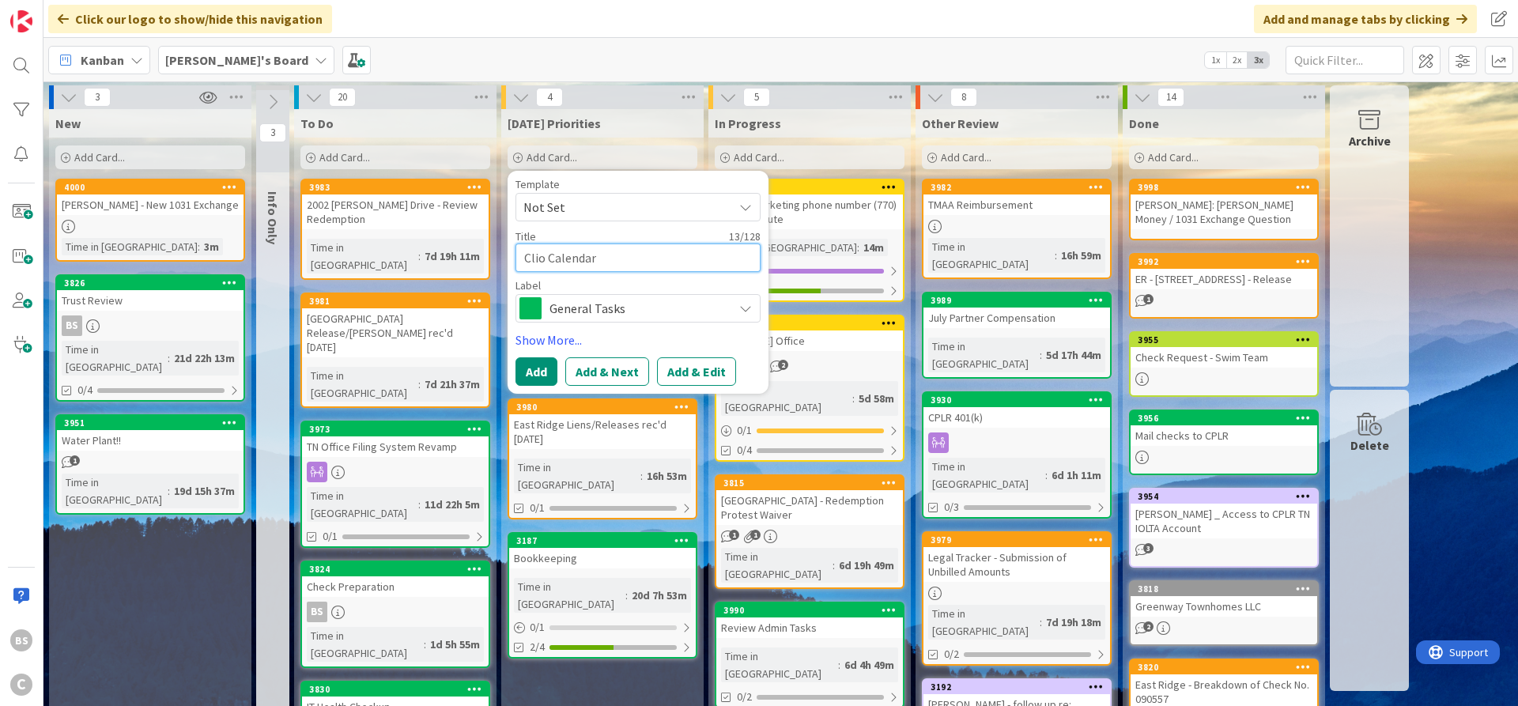
type textarea "Clio Calendar P"
type textarea "x"
type textarea "Clio Calendar Pe"
type textarea "x"
type textarea "Clio Calendar Per"
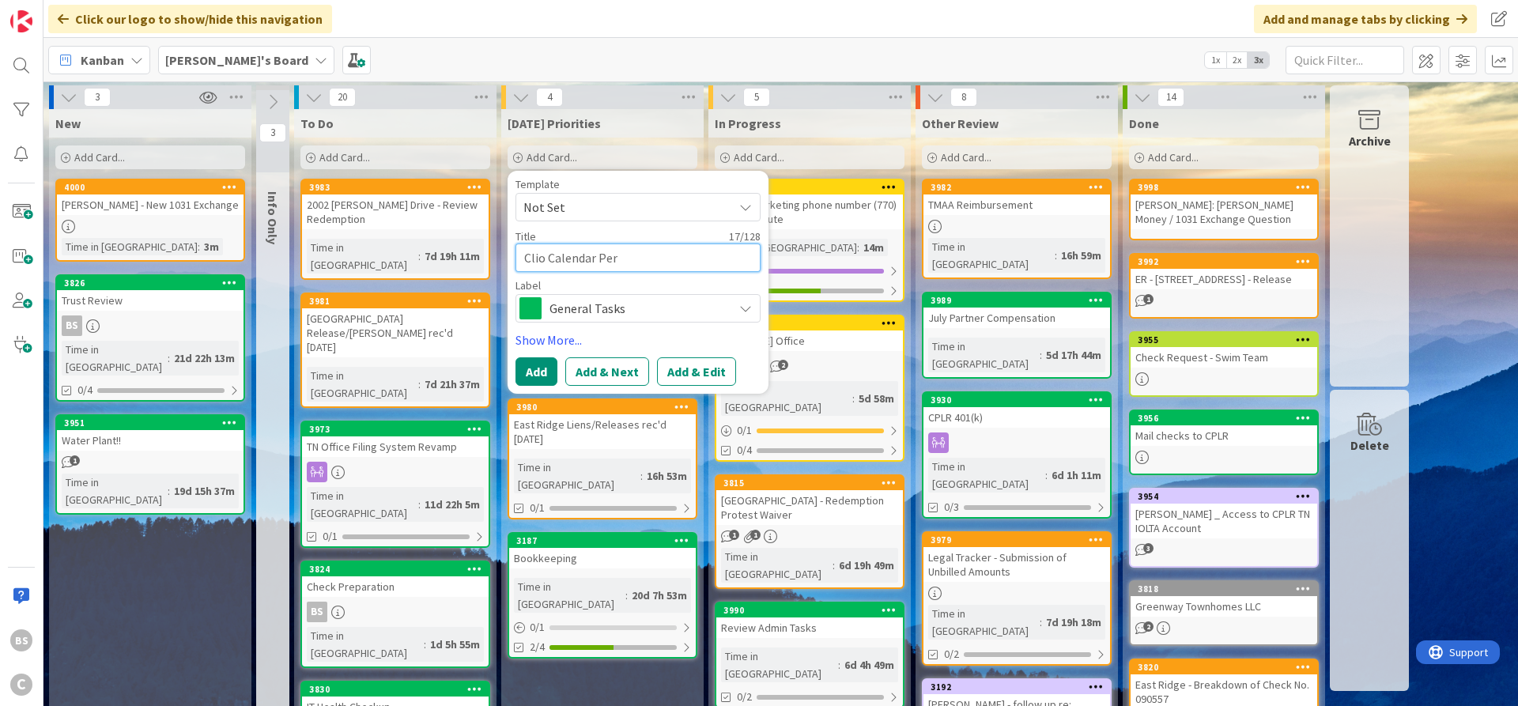
type textarea "x"
type textarea "Clio Calendar Perm"
type textarea "x"
type textarea "Clio Calendar Permi"
type textarea "x"
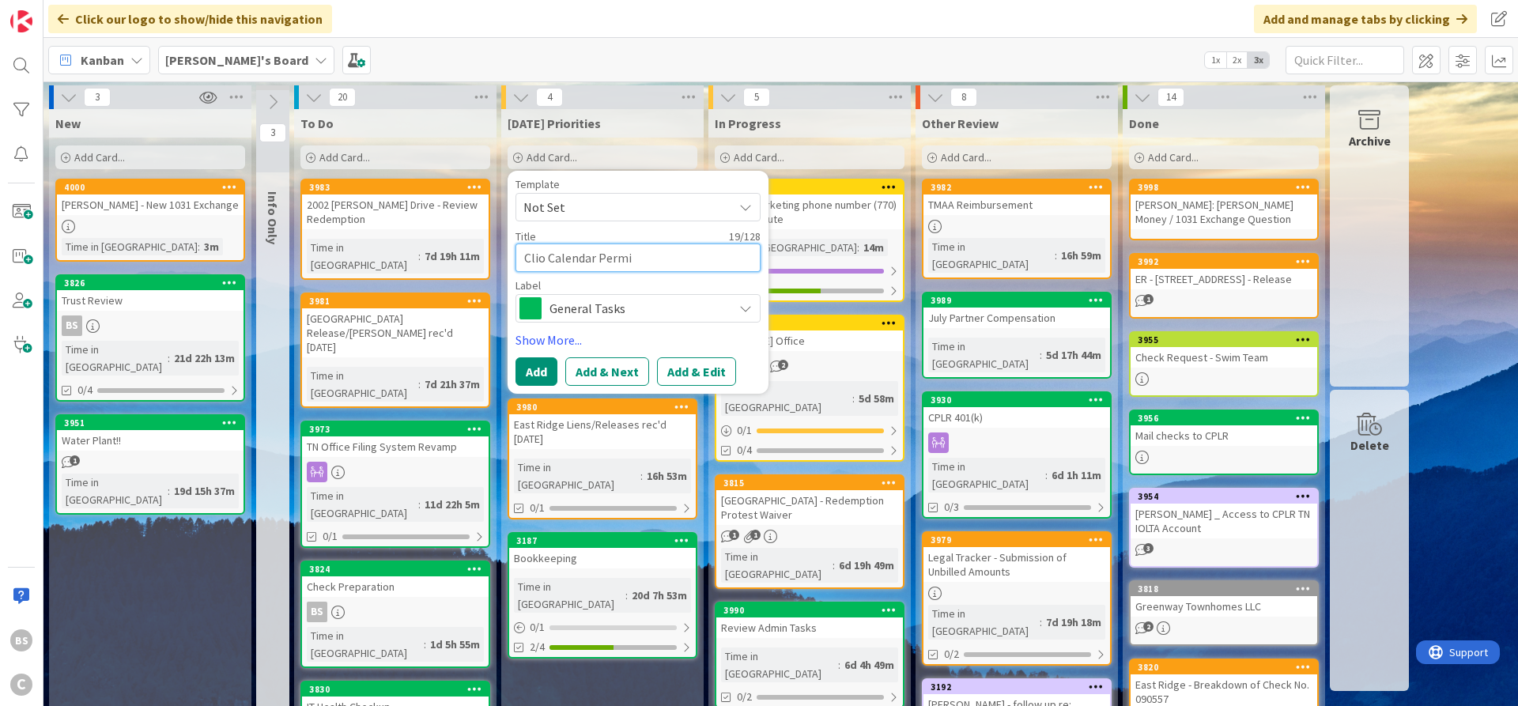
type textarea "Clio Calendar Permis"
type textarea "x"
type textarea "Clio Calendar Permiss"
type textarea "x"
type textarea "Clio Calendar Permissi"
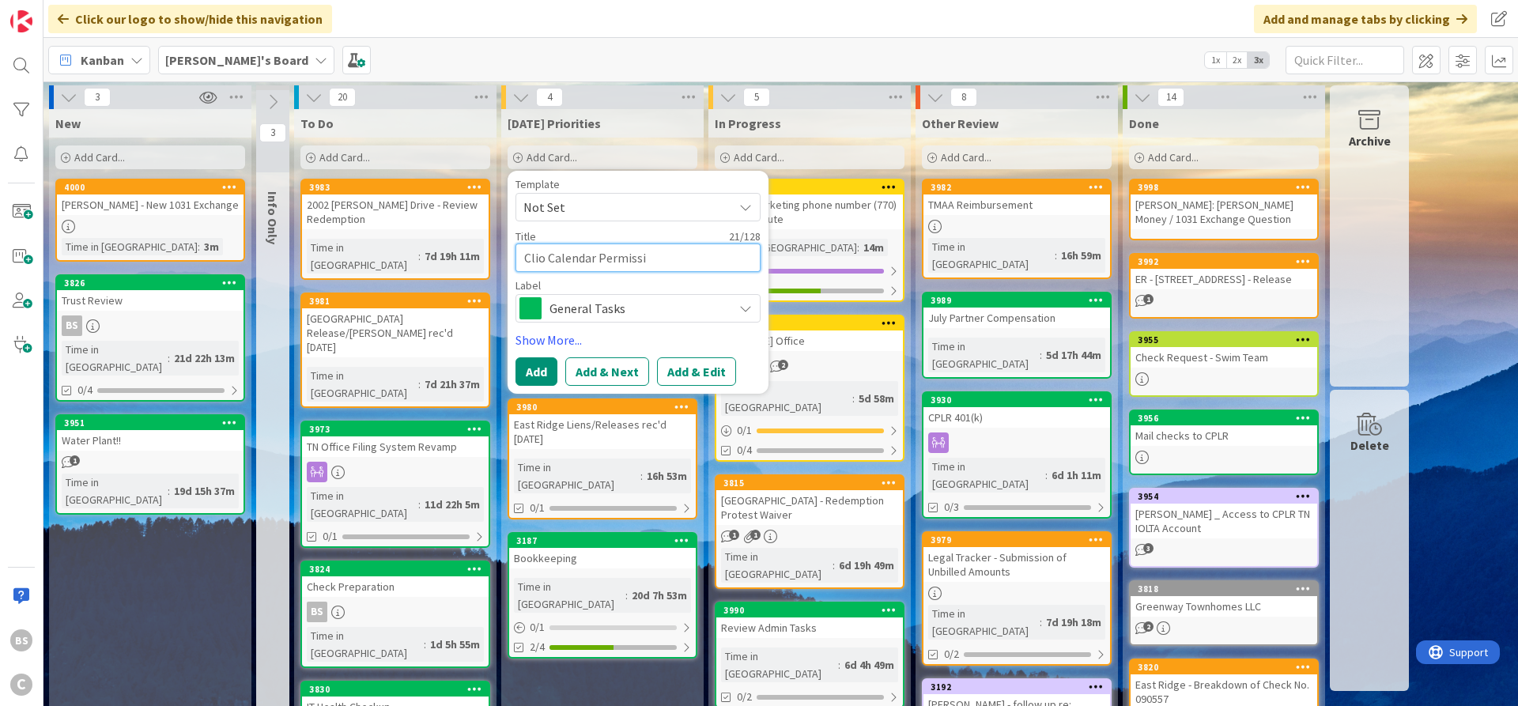
type textarea "x"
type textarea "Clio Calendar Permissio"
type textarea "x"
type textarea "Clio Calendar Permission"
type textarea "x"
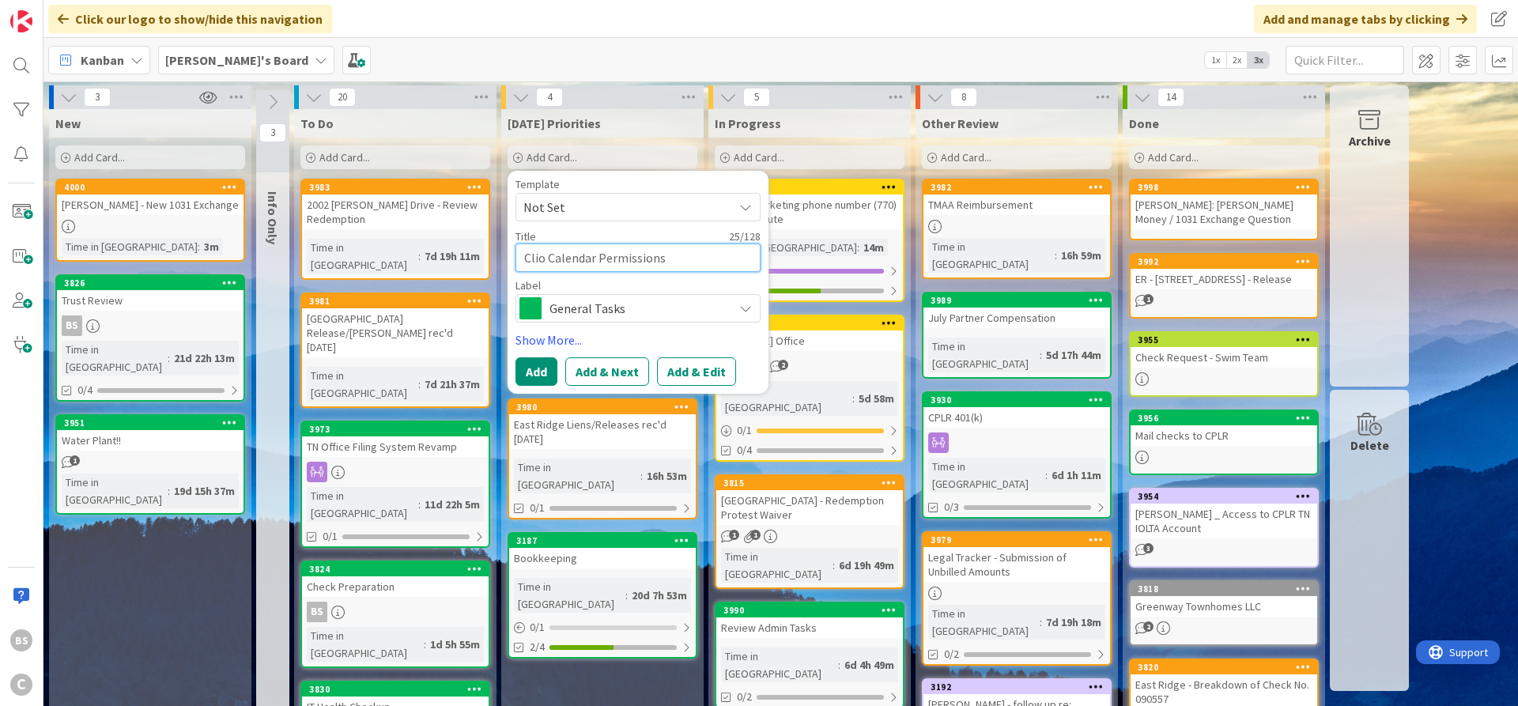
type textarea "Clio Calendar Permissions"
click at [638, 308] on span "General Tasks" at bounding box center [636, 308] width 175 height 22
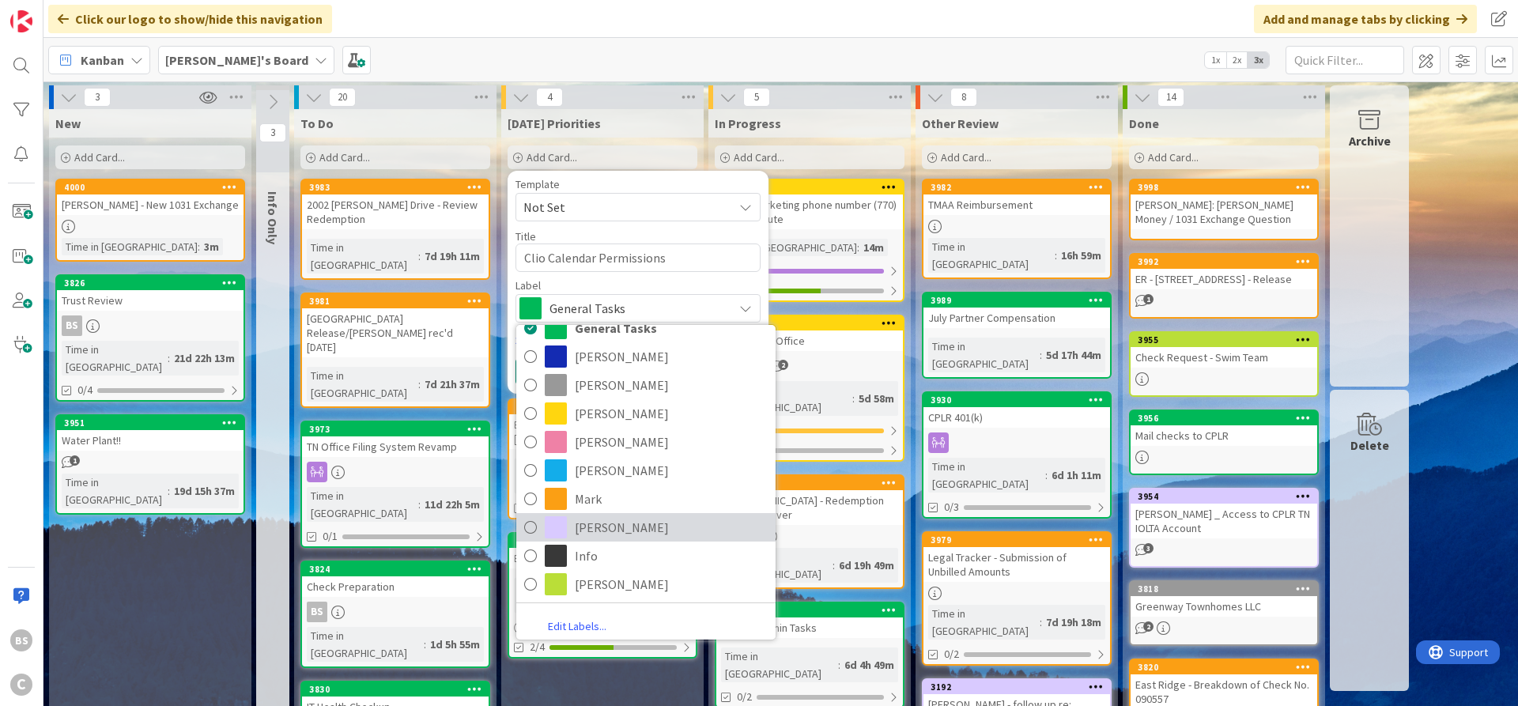
scroll to position [25, 0]
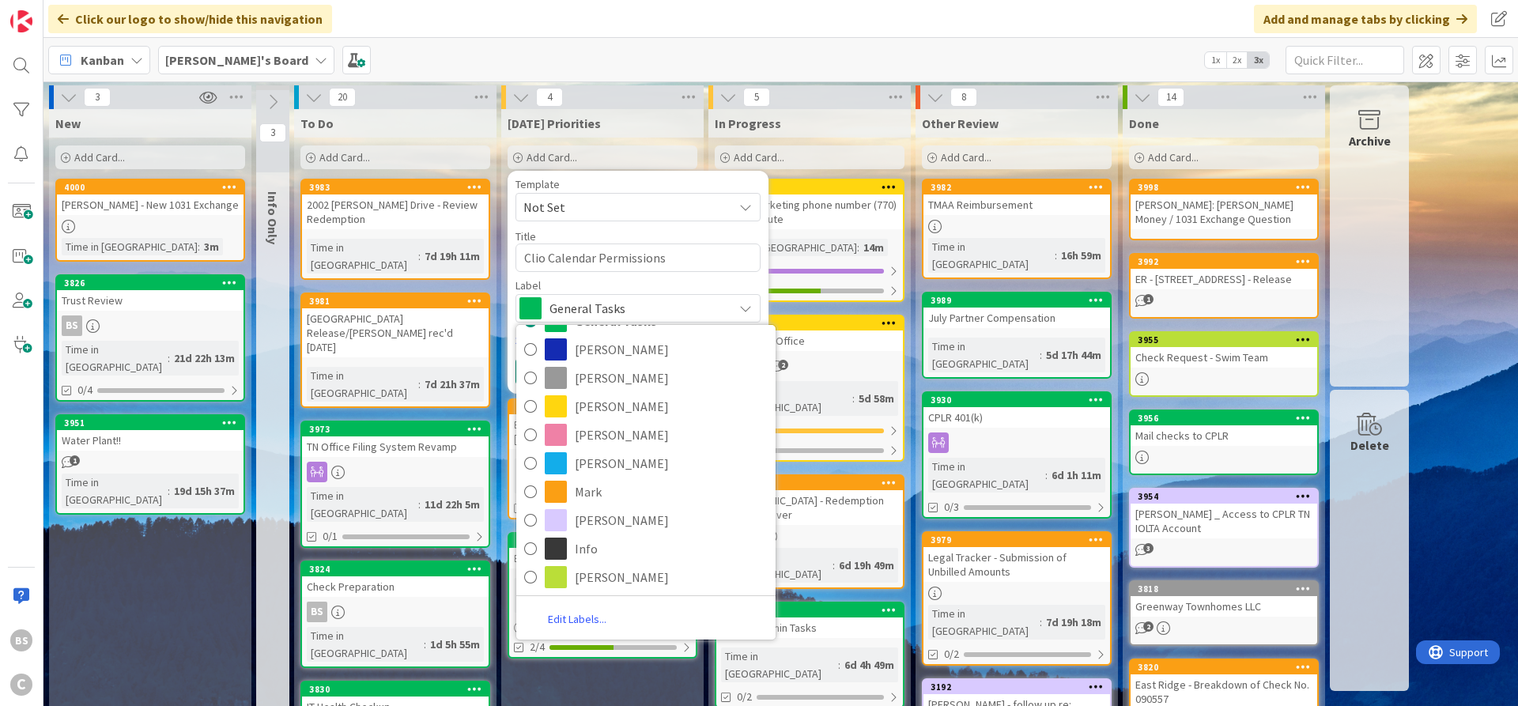
click at [584, 616] on link "Edit Labels..." at bounding box center [577, 619] width 122 height 28
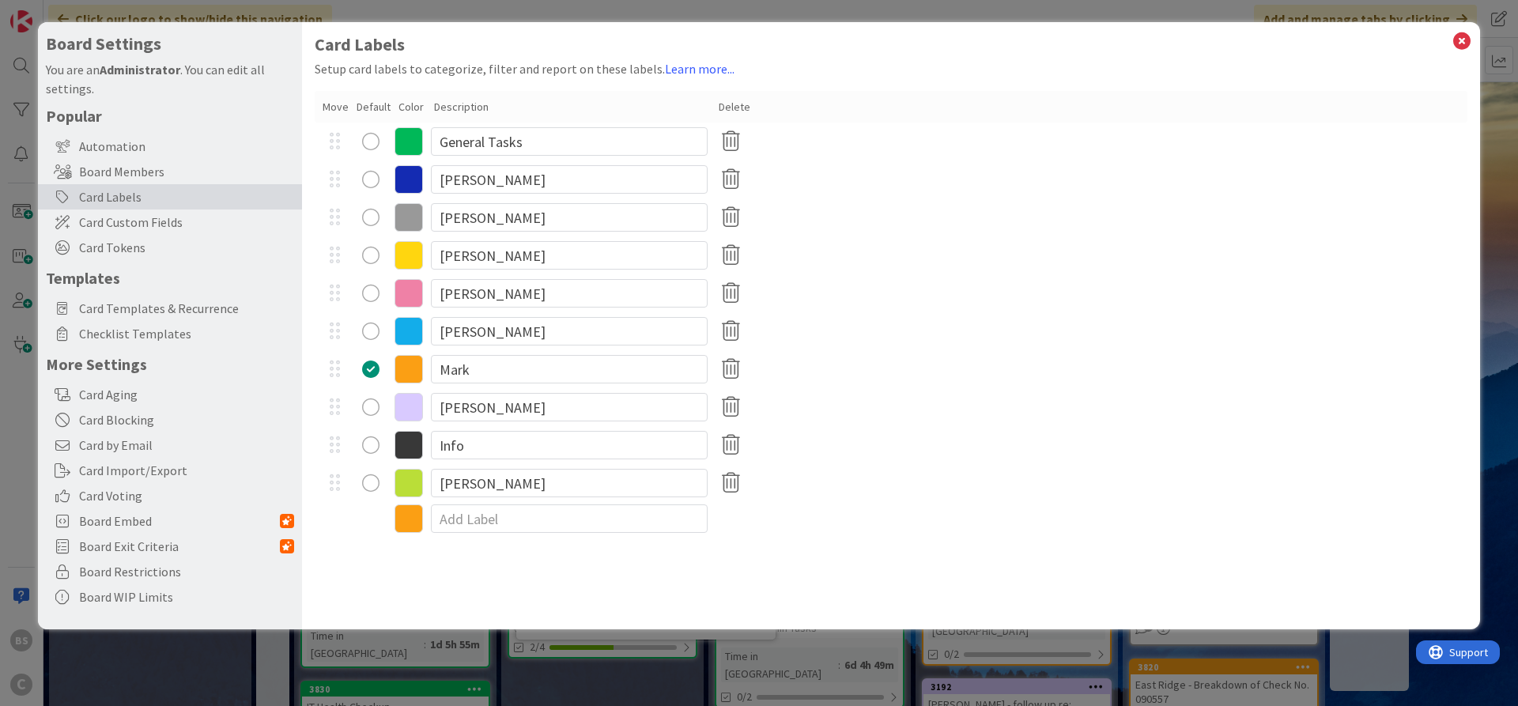
scroll to position [0, 0]
type textarea "x"
click at [405, 525] on icon at bounding box center [408, 518] width 28 height 28
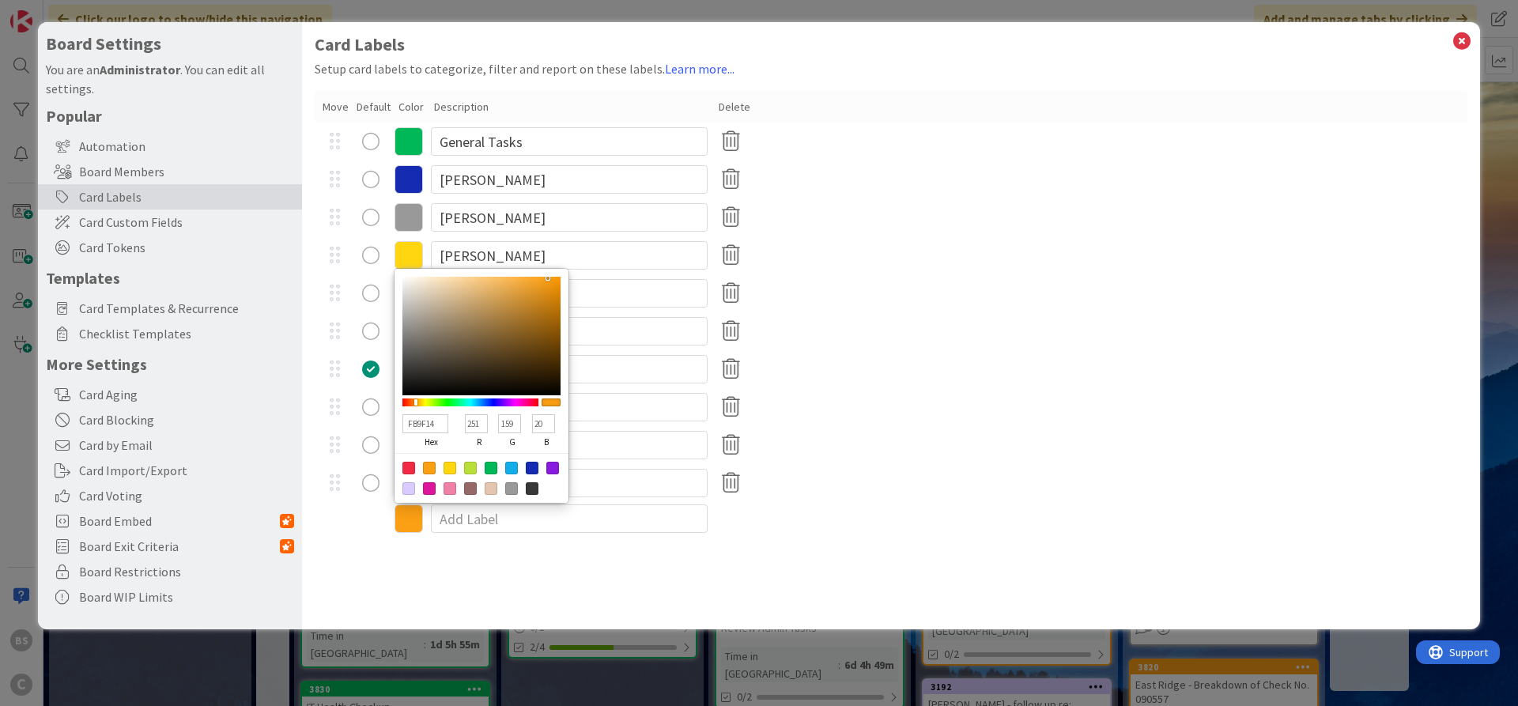
click at [1148, 323] on div "[PERSON_NAME]" at bounding box center [891, 331] width 1152 height 38
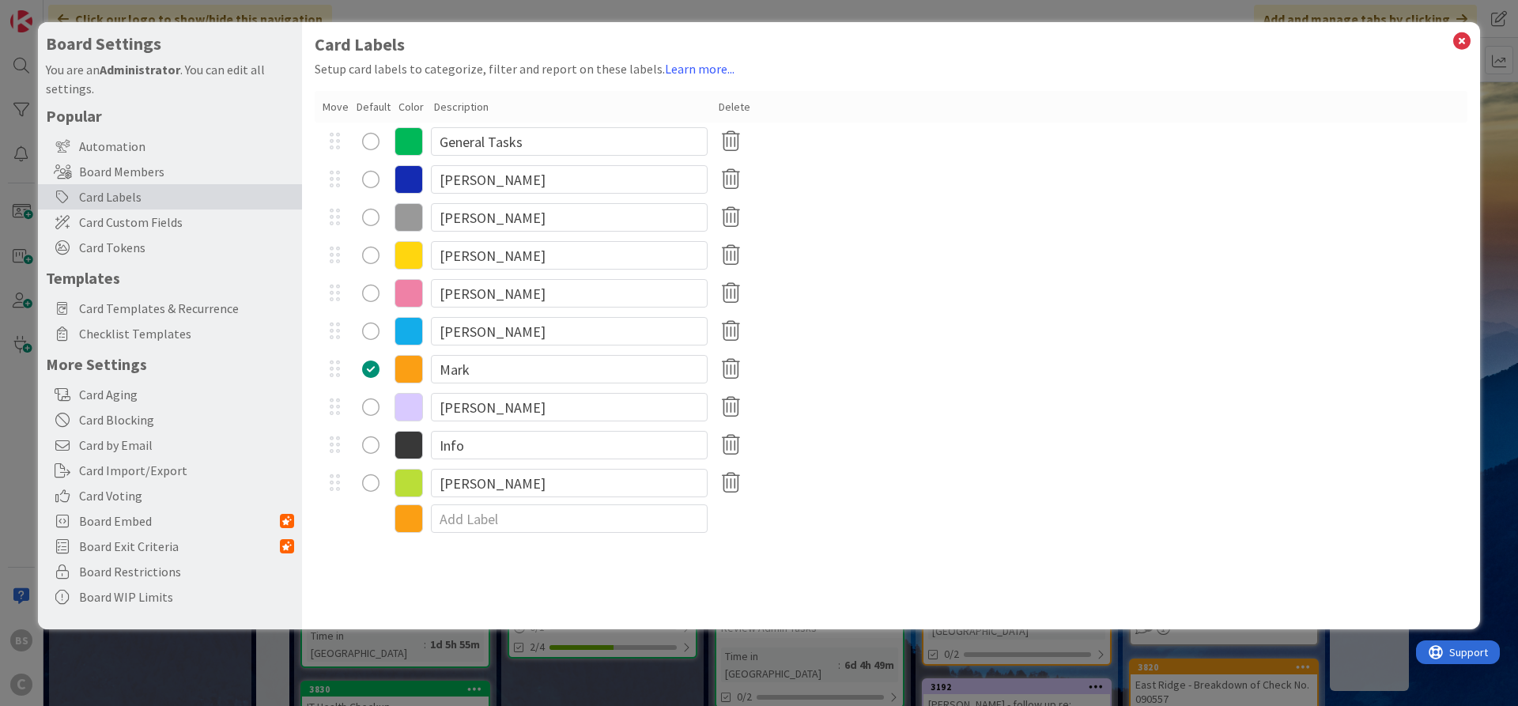
click at [410, 521] on icon at bounding box center [408, 518] width 28 height 28
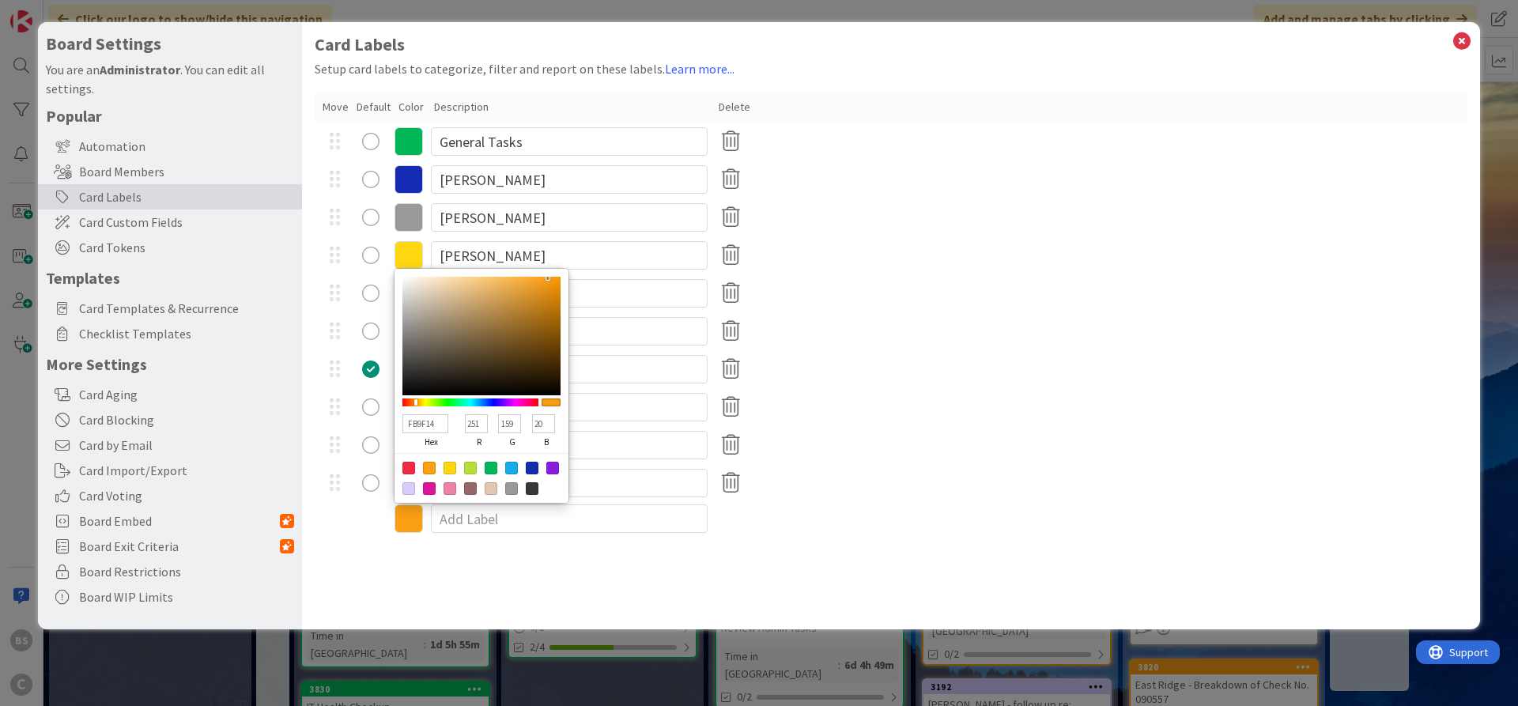
click at [552, 468] on div at bounding box center [552, 468] width 13 height 13
type input "881BDD"
type input "136"
type input "27"
type input "221"
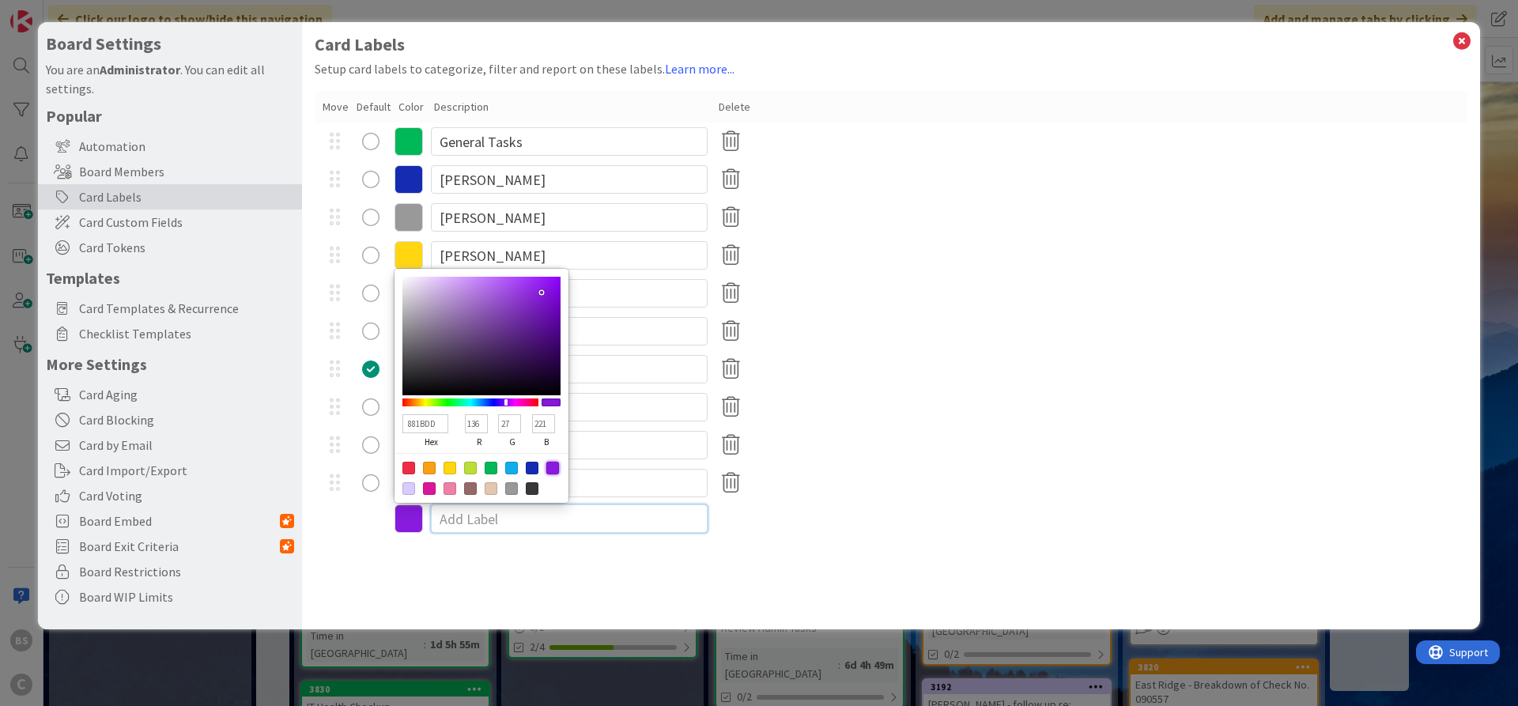
click at [537, 519] on input at bounding box center [569, 518] width 277 height 28
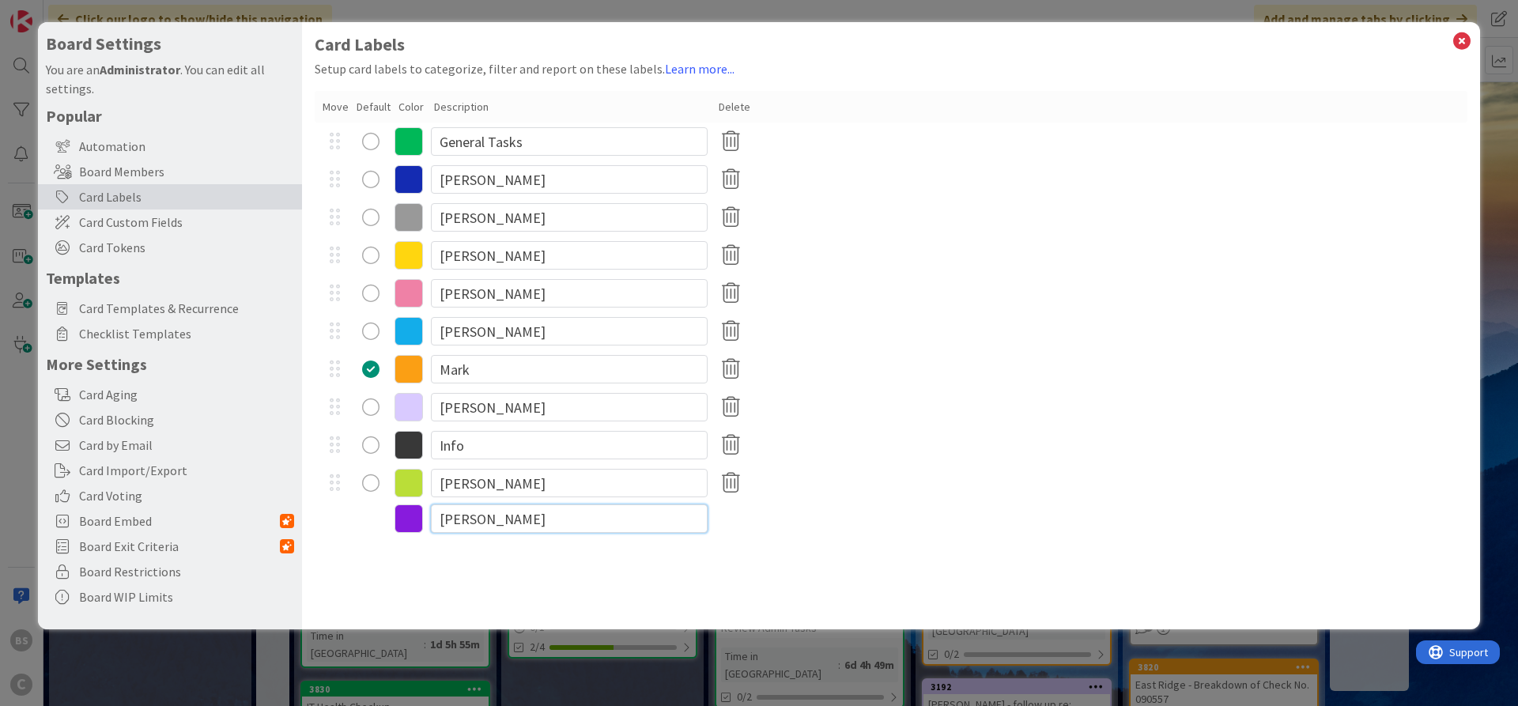
type input "[PERSON_NAME]"
click at [1160, 252] on div "[PERSON_NAME]" at bounding box center [891, 255] width 1152 height 38
type textarea "x"
click at [403, 556] on icon at bounding box center [408, 556] width 28 height 28
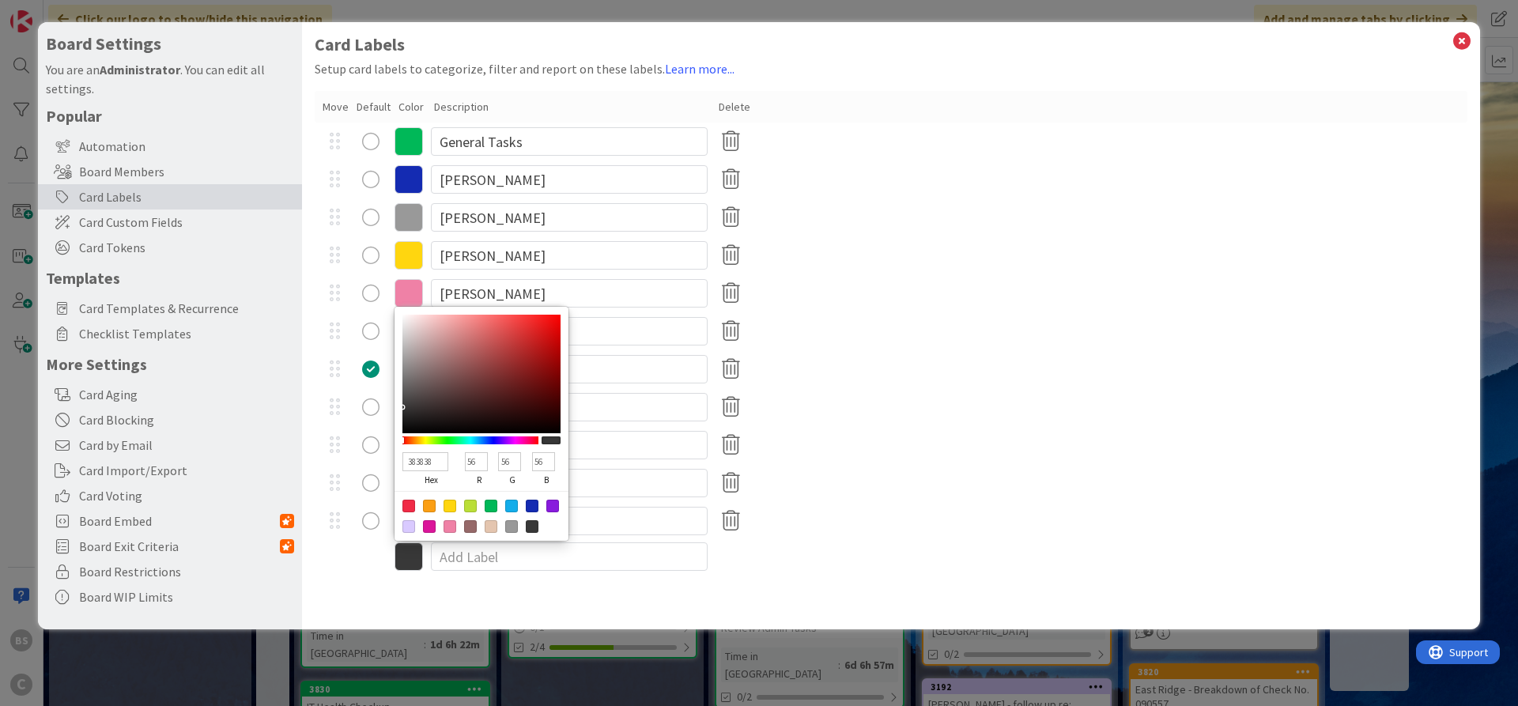
click at [1009, 483] on div "[PERSON_NAME]" at bounding box center [891, 483] width 1152 height 38
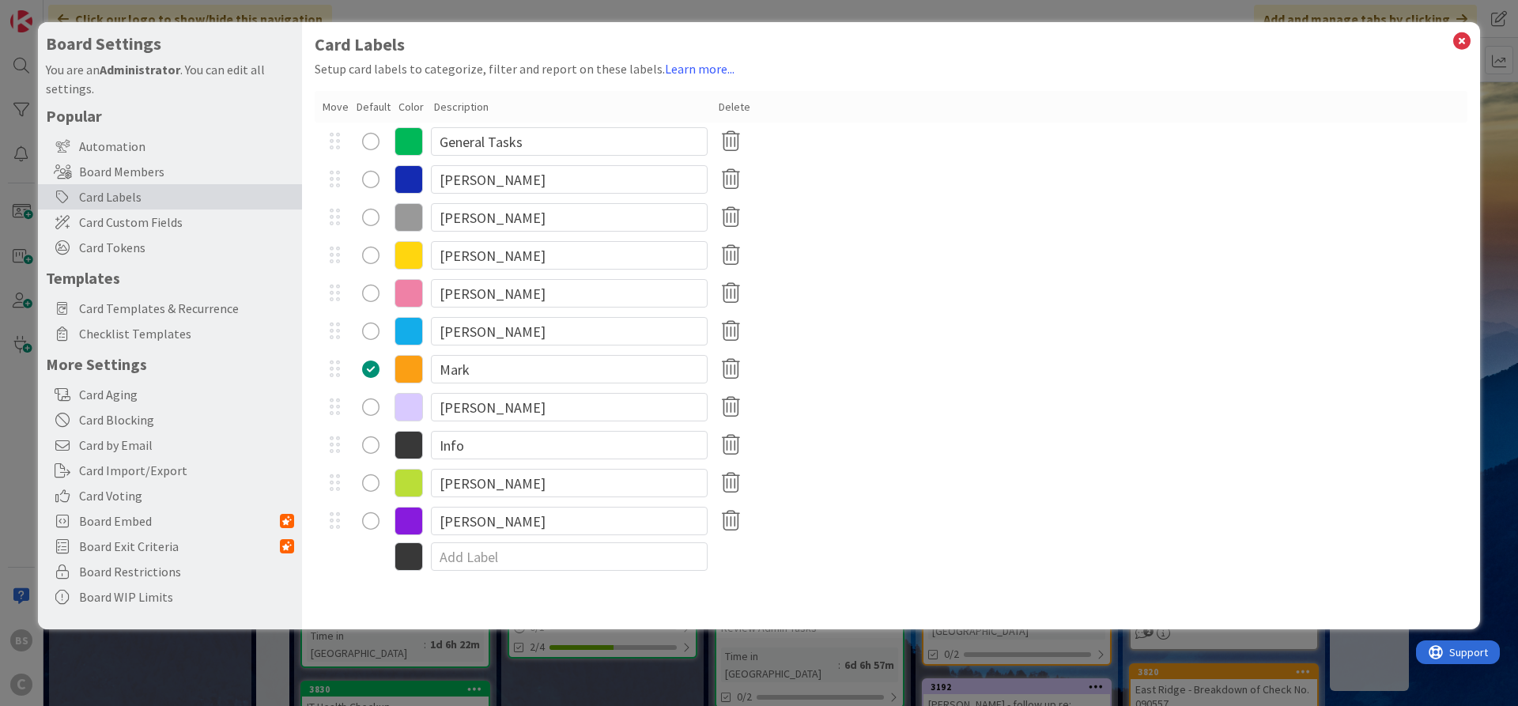
click at [408, 560] on icon at bounding box center [408, 556] width 28 height 28
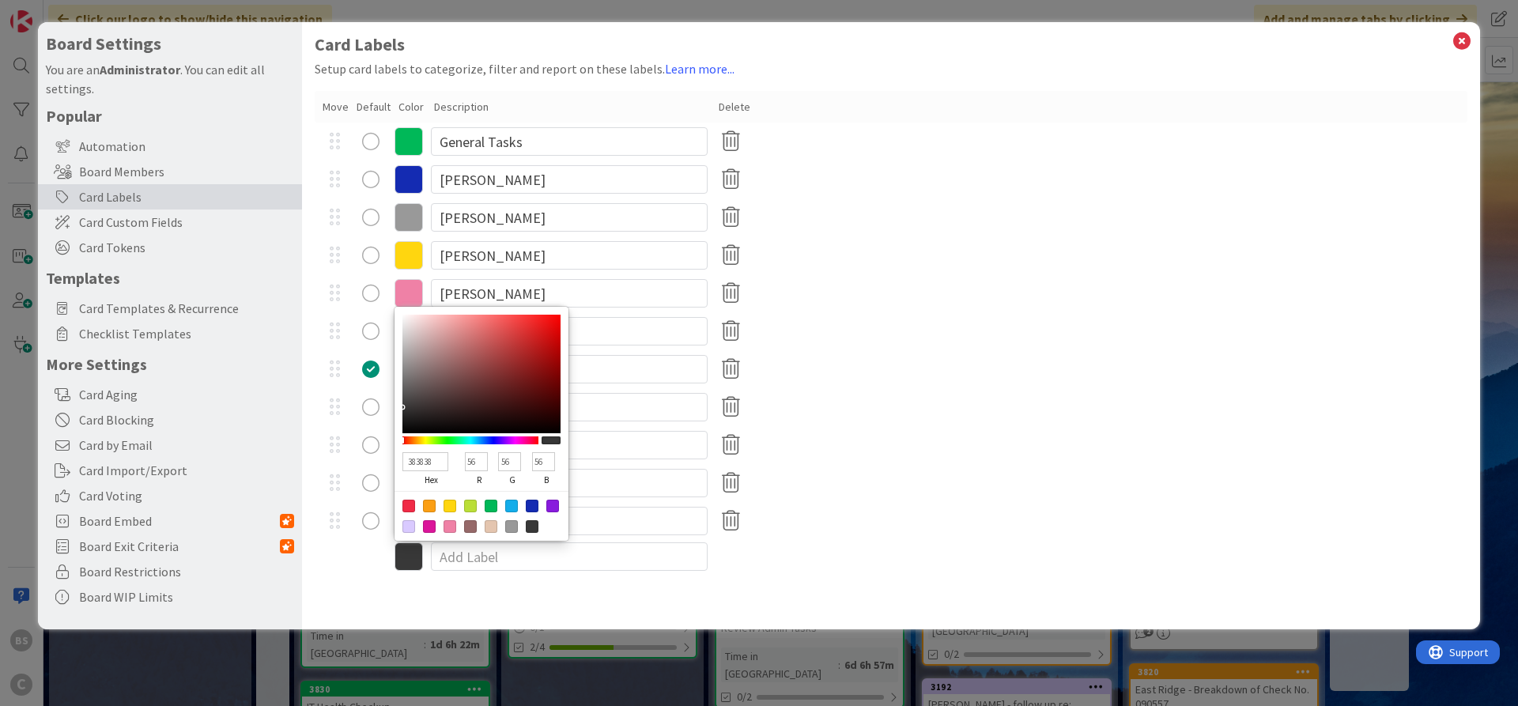
click at [434, 522] on div at bounding box center [429, 526] width 13 height 13
type input "DB169A"
type input "219"
type input "22"
type input "154"
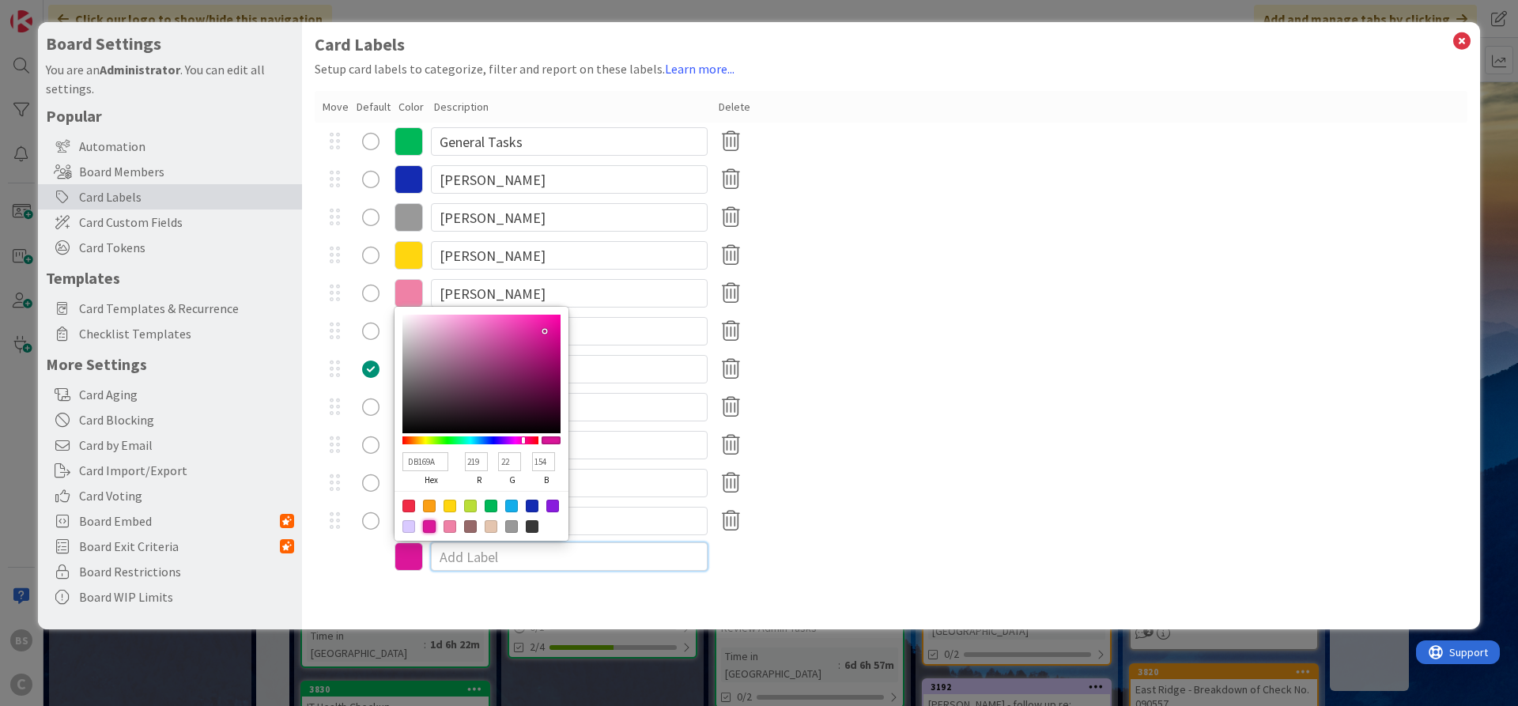
click at [487, 552] on input at bounding box center [569, 556] width 277 height 28
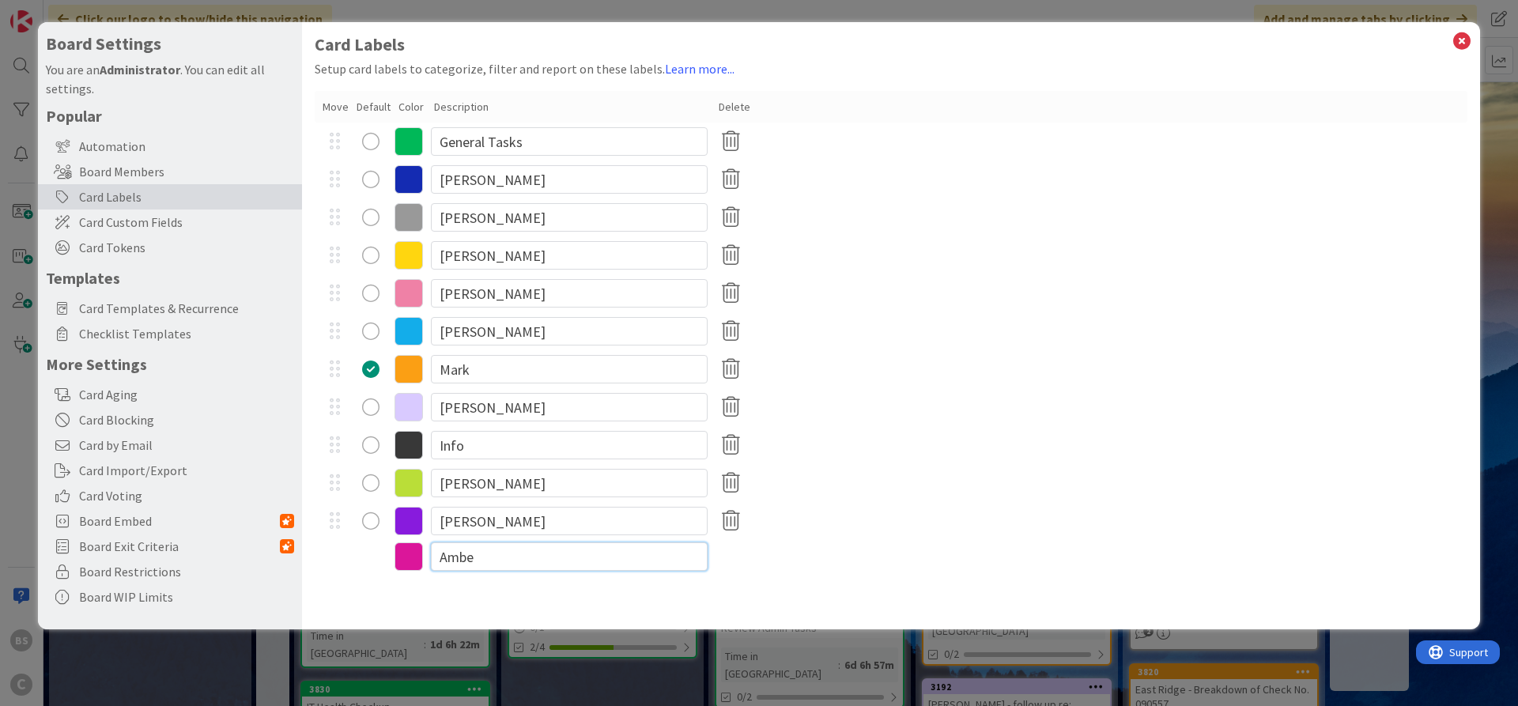
type input "Amber"
click at [1186, 343] on div "[PERSON_NAME]" at bounding box center [891, 331] width 1152 height 38
click at [1457, 39] on icon at bounding box center [1461, 41] width 21 height 22
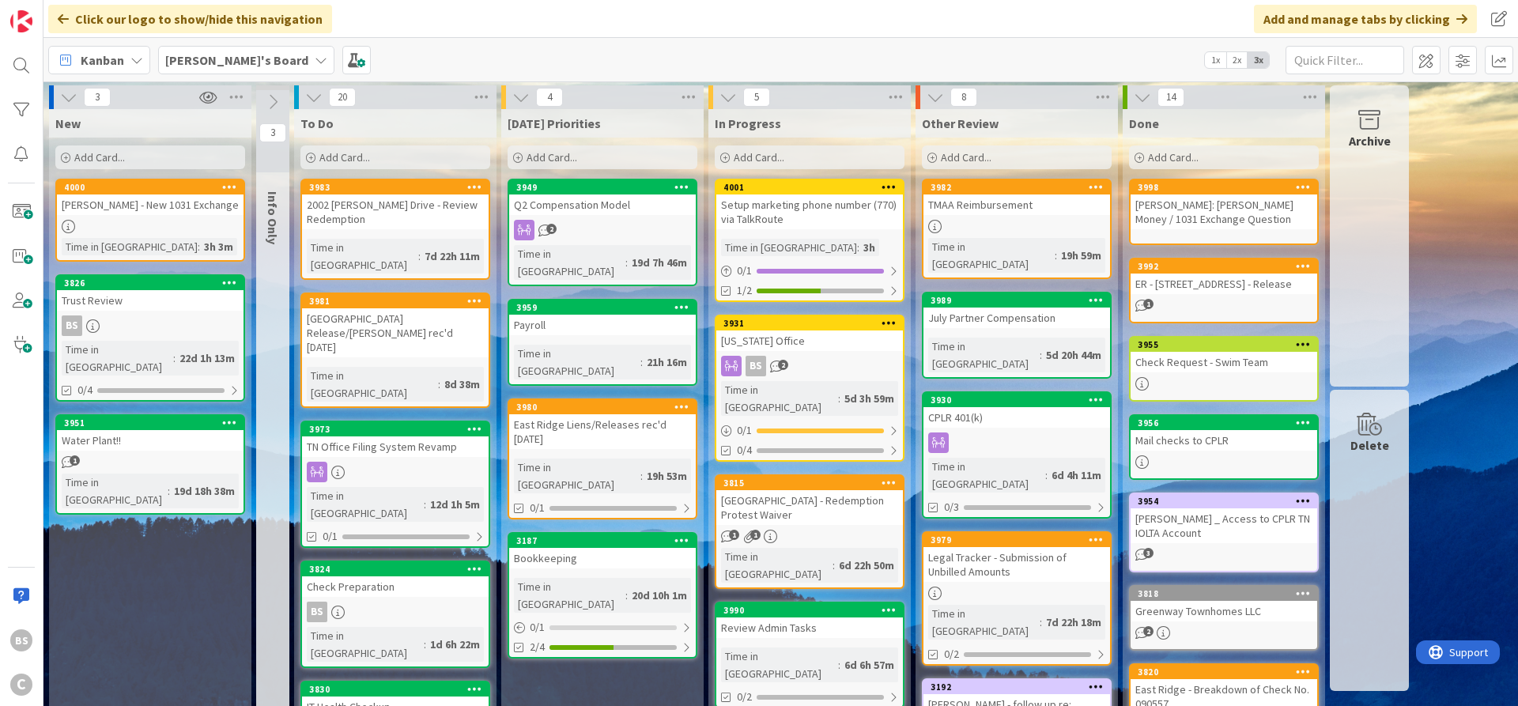
click at [514, 158] on icon at bounding box center [517, 157] width 9 height 9
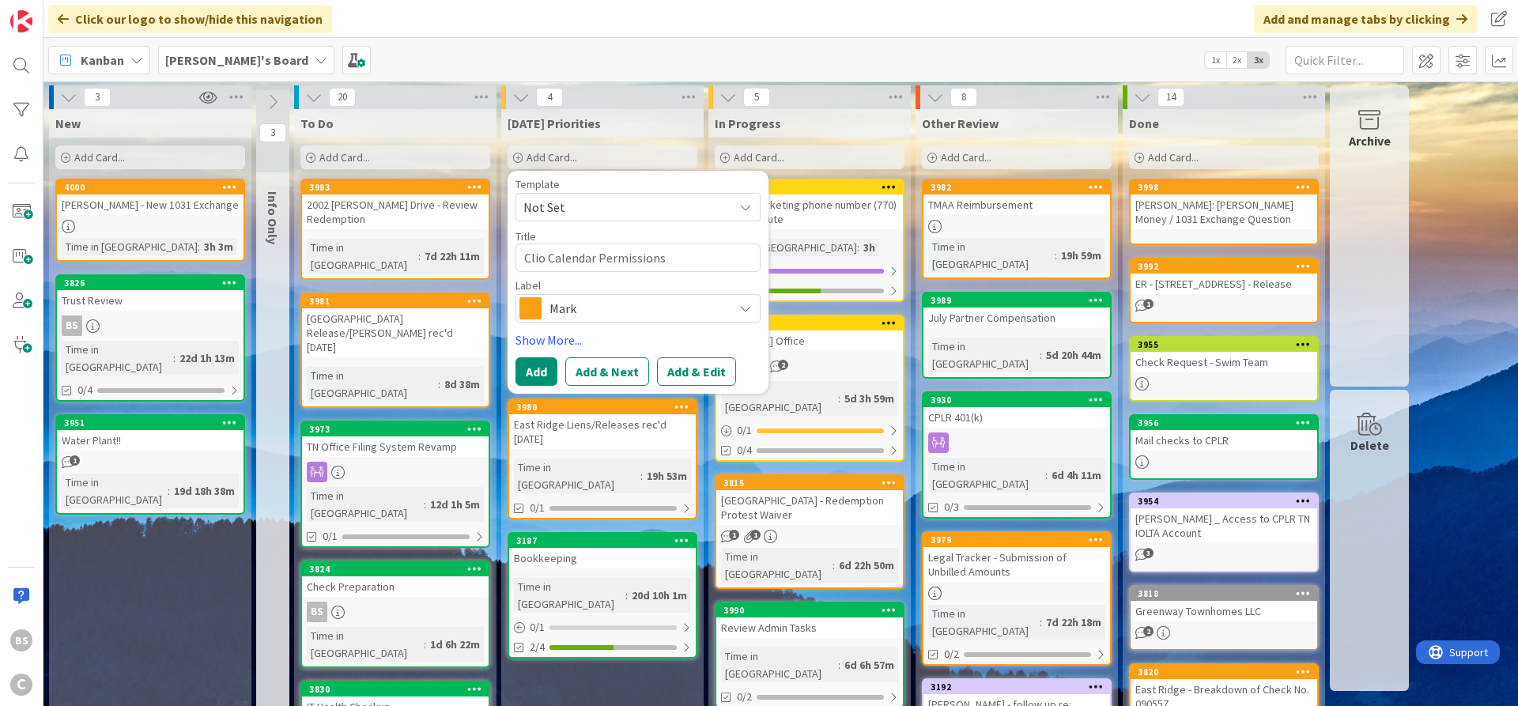
click at [574, 312] on span "Mark" at bounding box center [636, 308] width 175 height 22
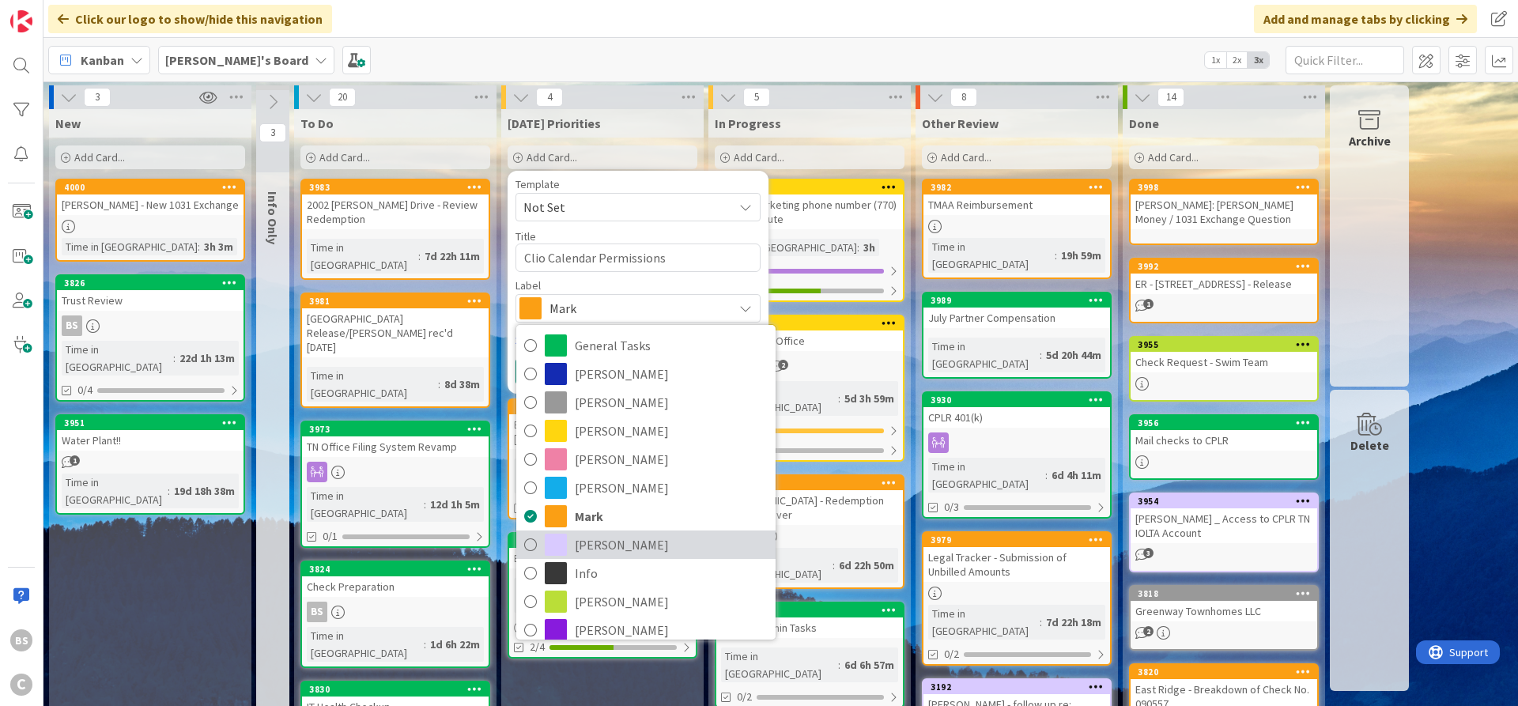
scroll to position [81, 0]
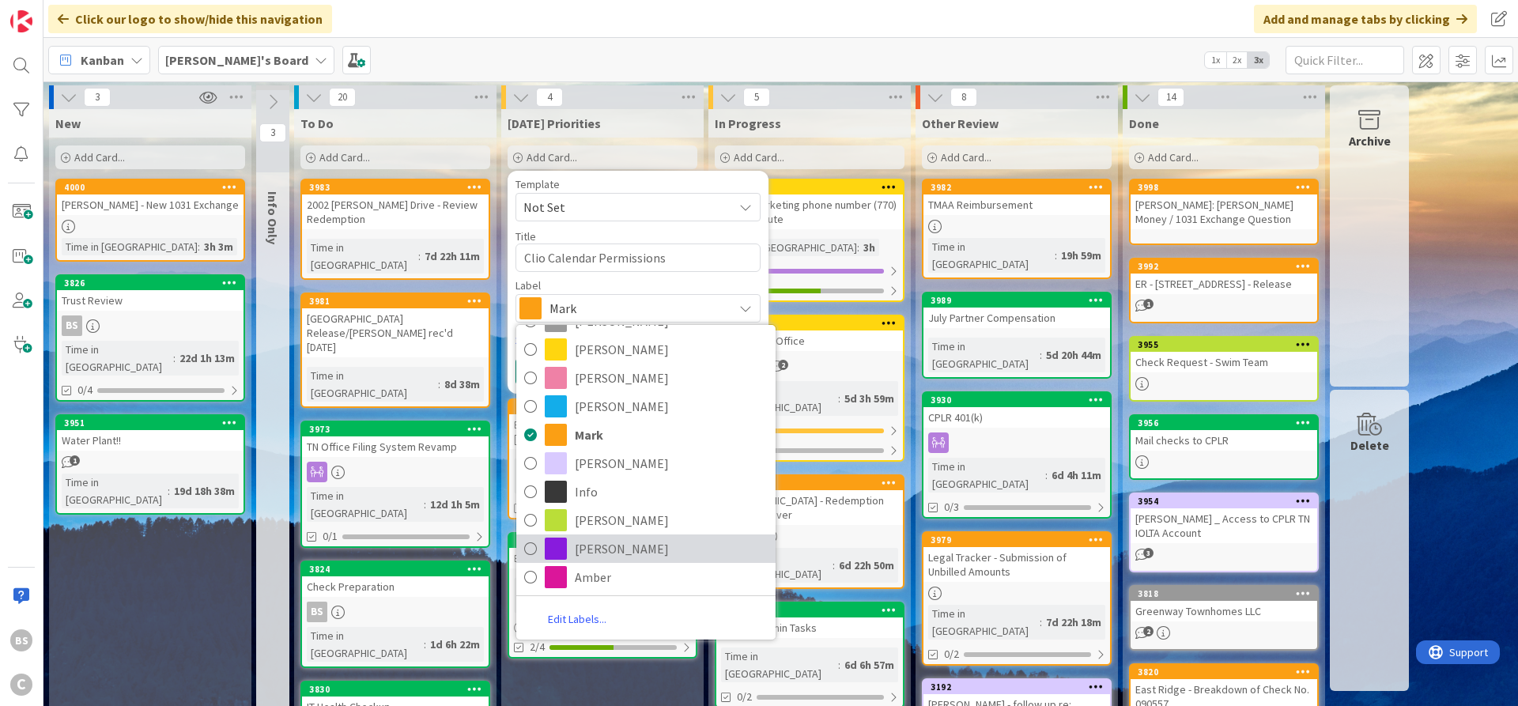
click at [620, 537] on span "[PERSON_NAME]" at bounding box center [671, 549] width 193 height 24
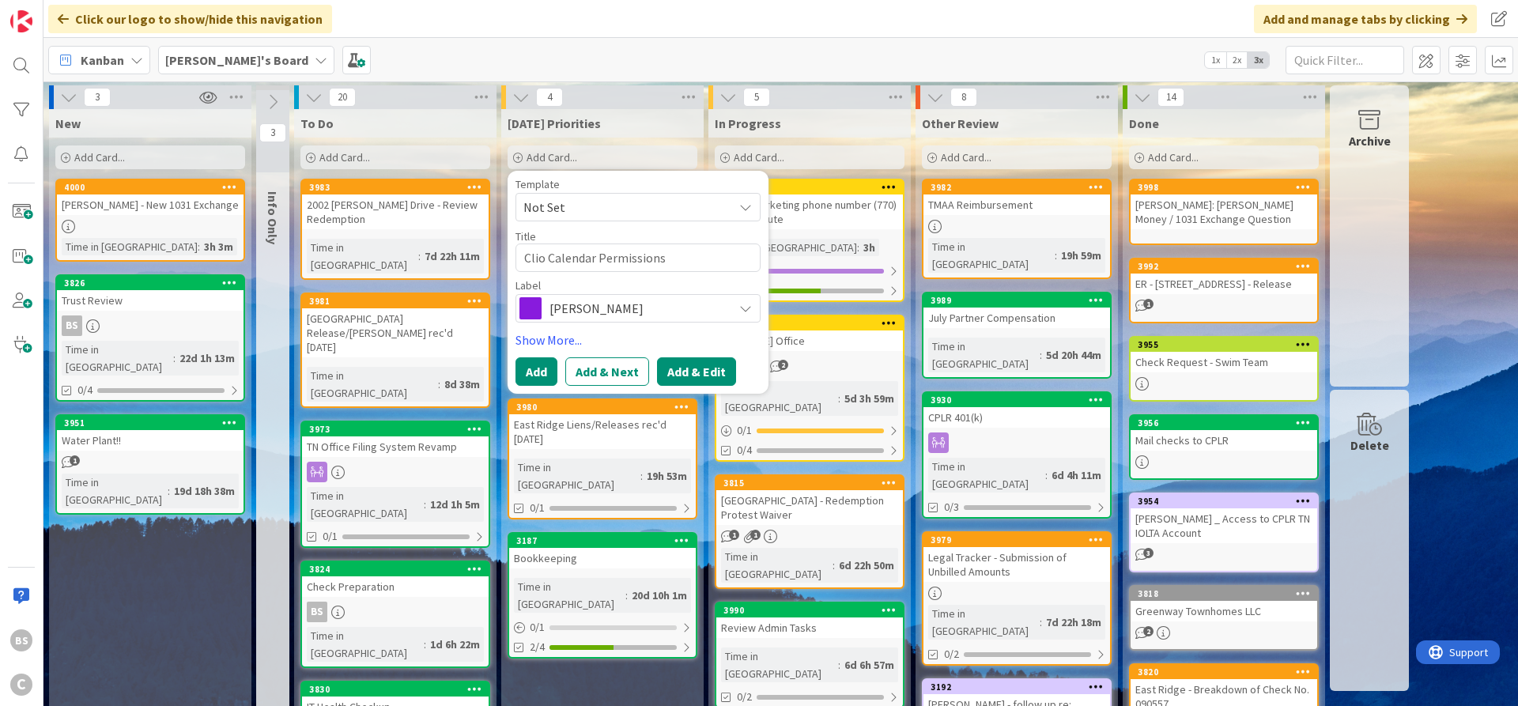
click at [695, 370] on button "Add & Edit" at bounding box center [696, 371] width 79 height 28
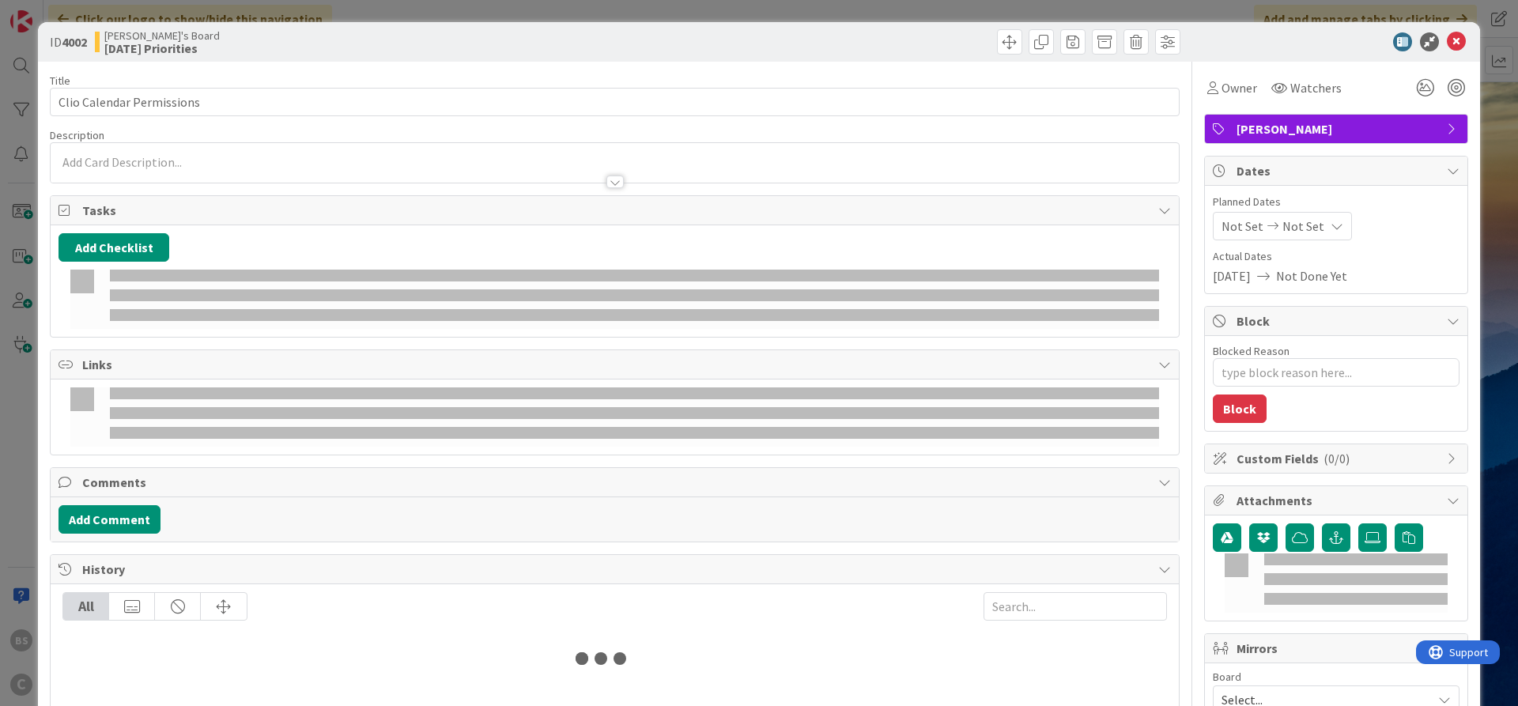
type textarea "x"
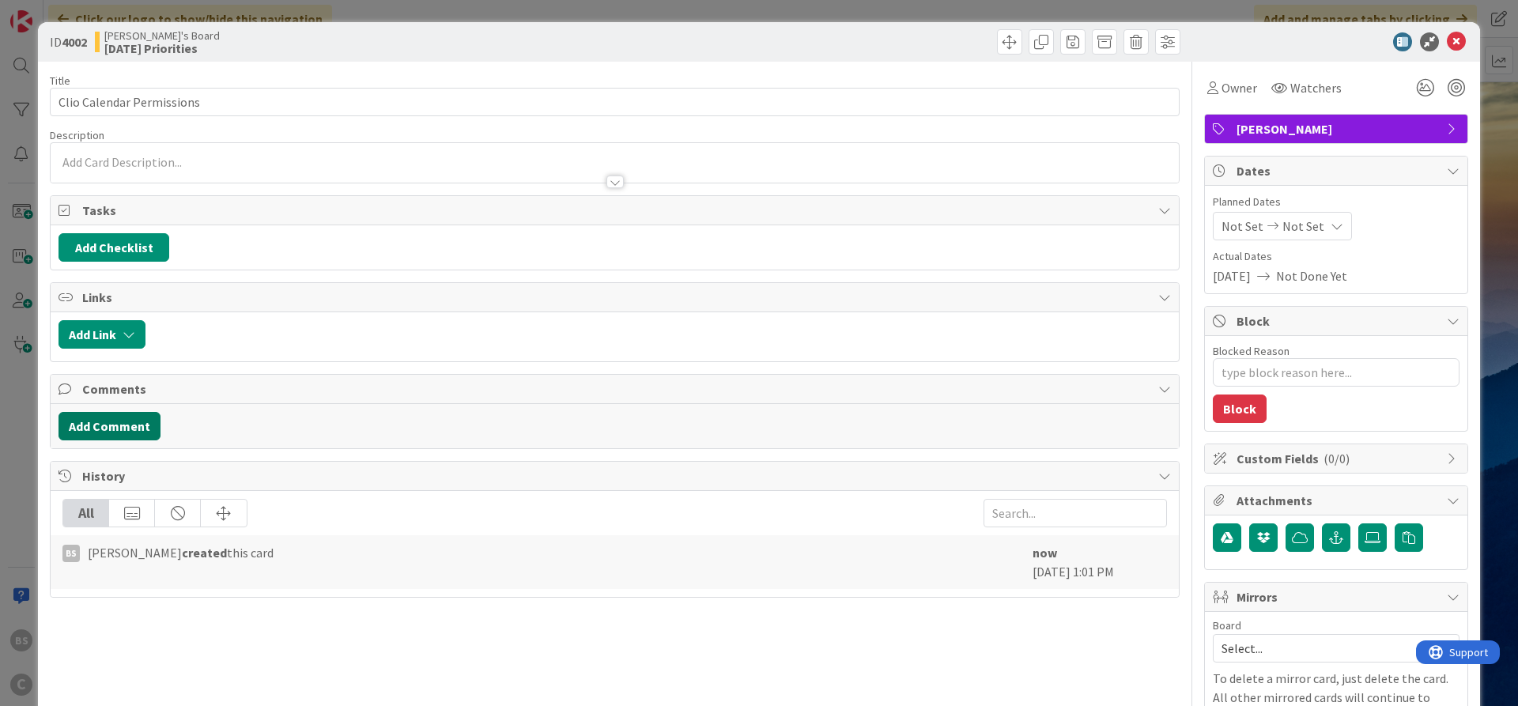
click at [114, 427] on button "Add Comment" at bounding box center [109, 426] width 102 height 28
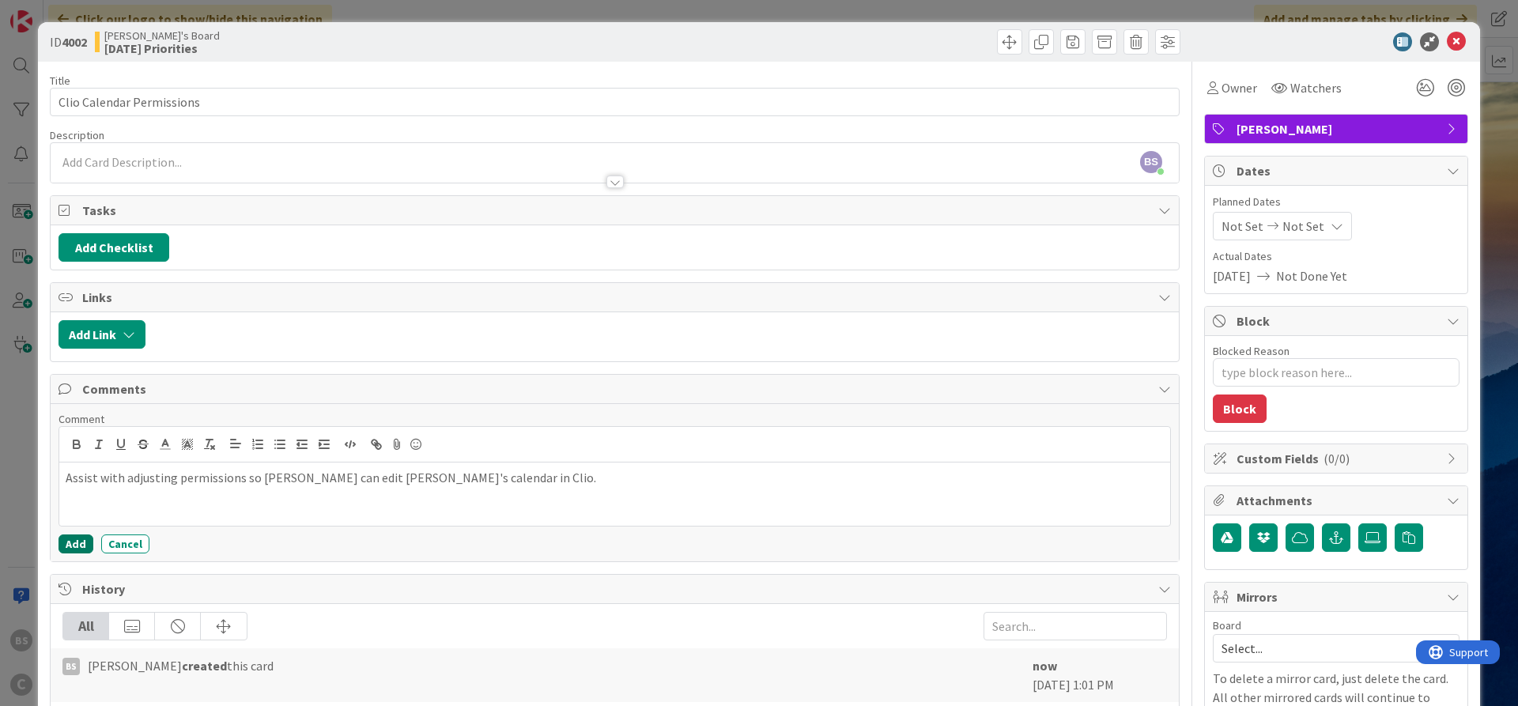
click at [66, 545] on button "Add" at bounding box center [75, 543] width 35 height 19
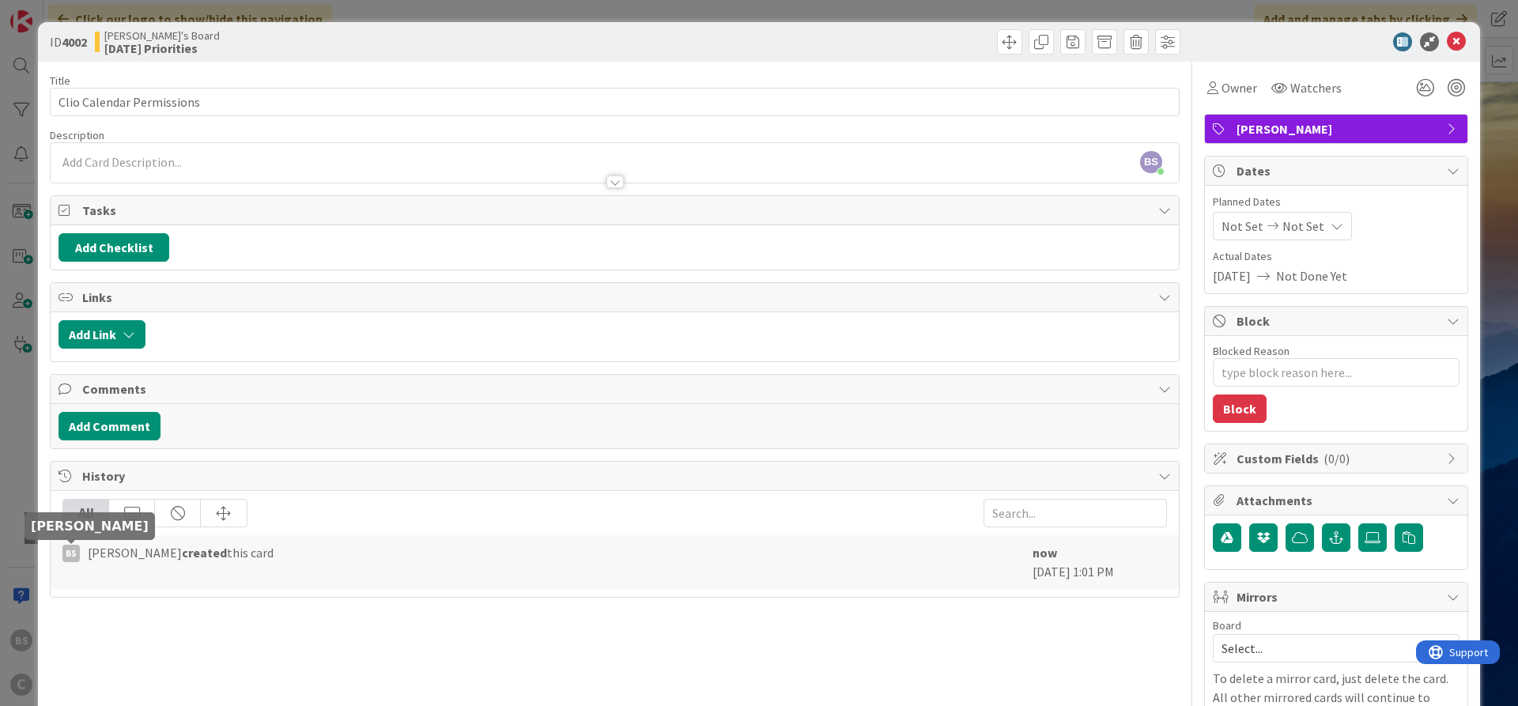
type textarea "x"
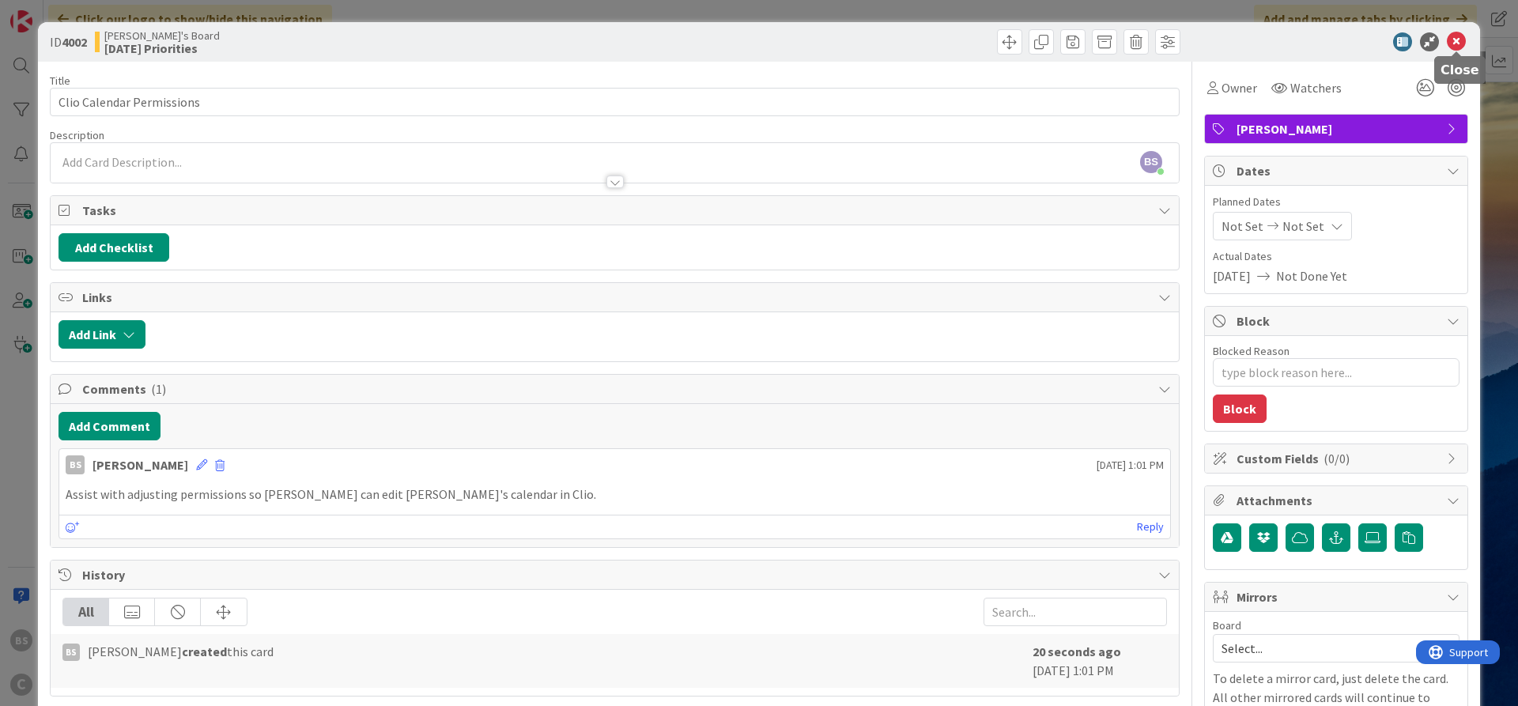
click at [1453, 38] on icon at bounding box center [1455, 41] width 19 height 19
